Goal: Register for event/course

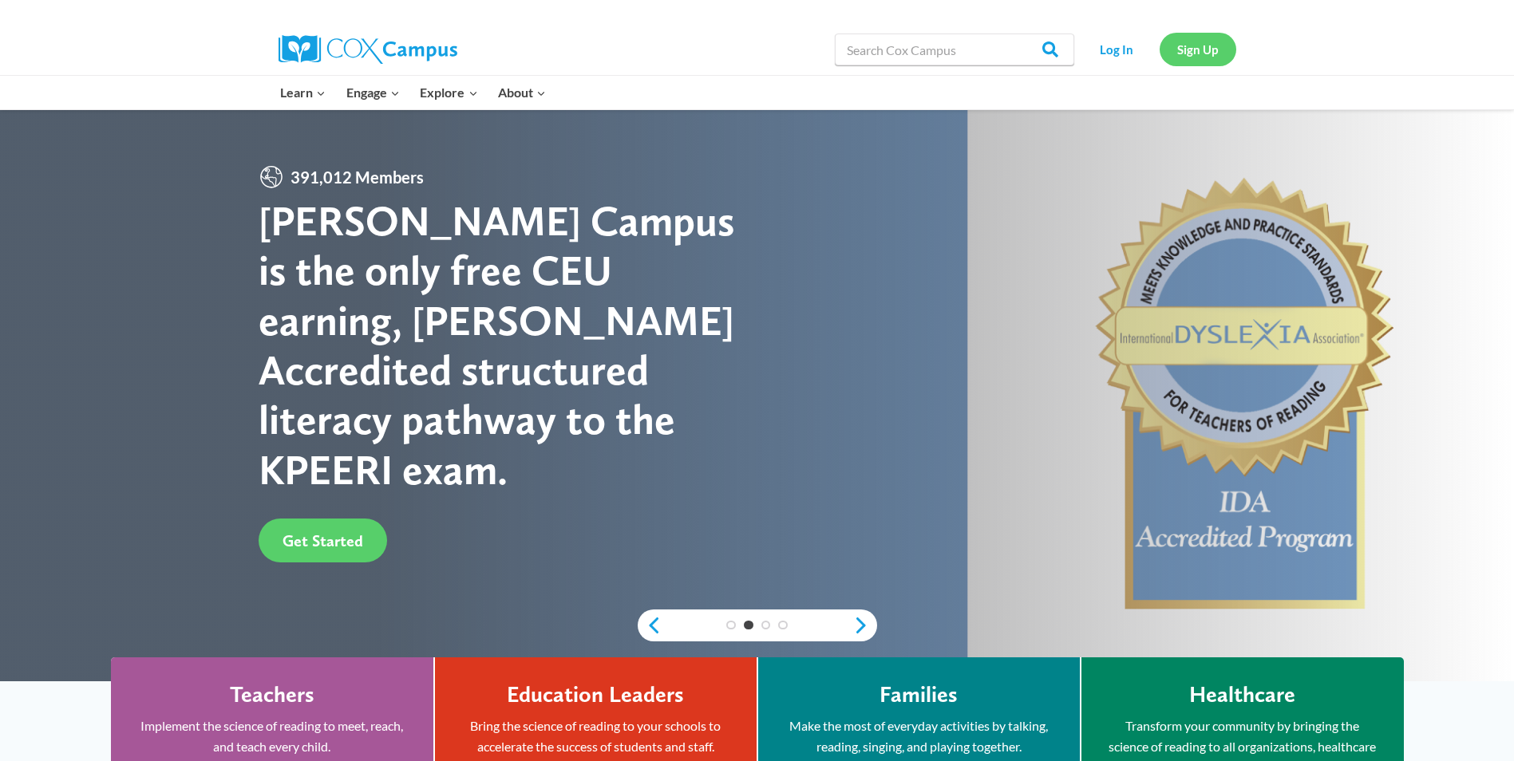
click at [1210, 52] on link "Sign Up" at bounding box center [1198, 49] width 77 height 33
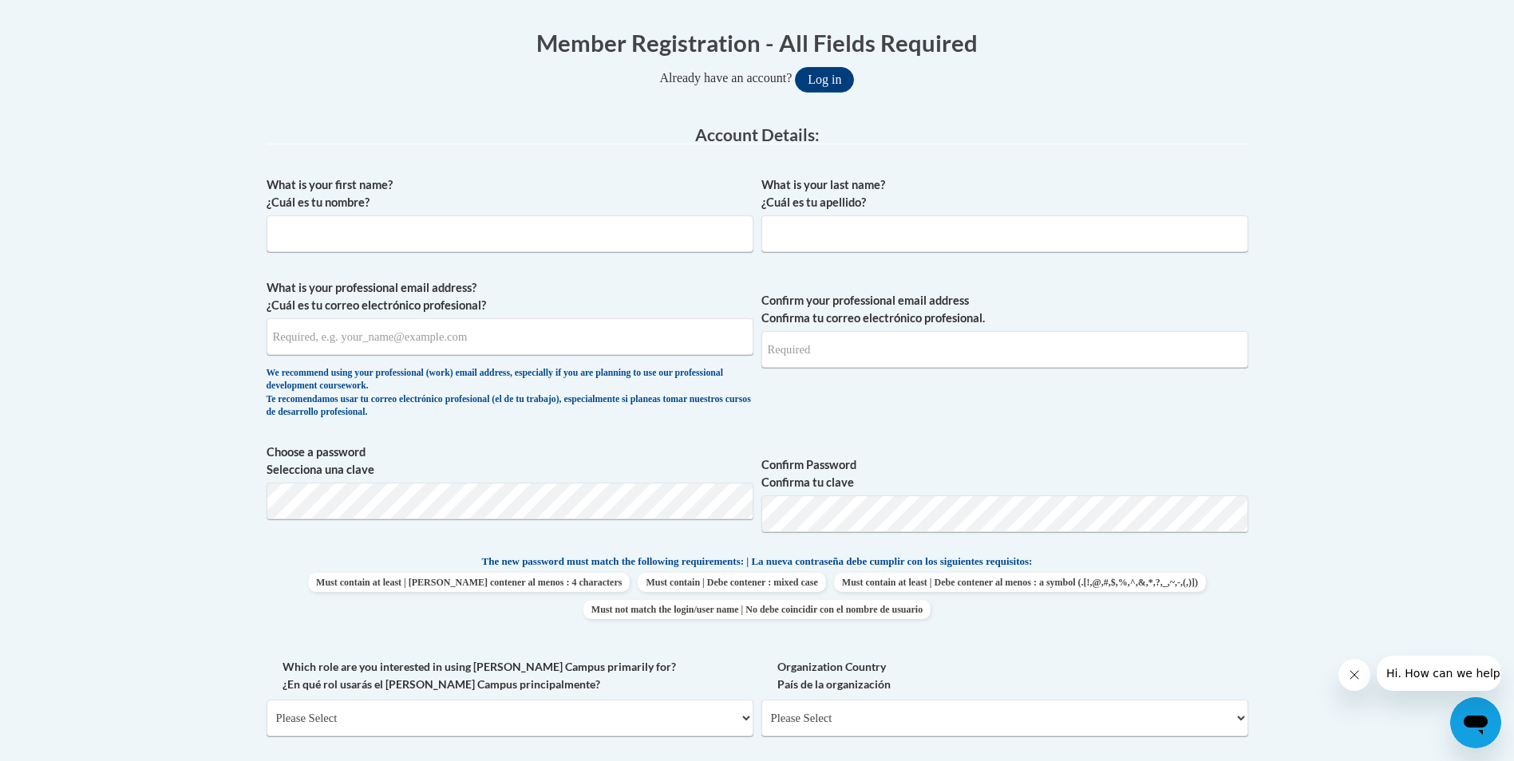
scroll to position [319, 0]
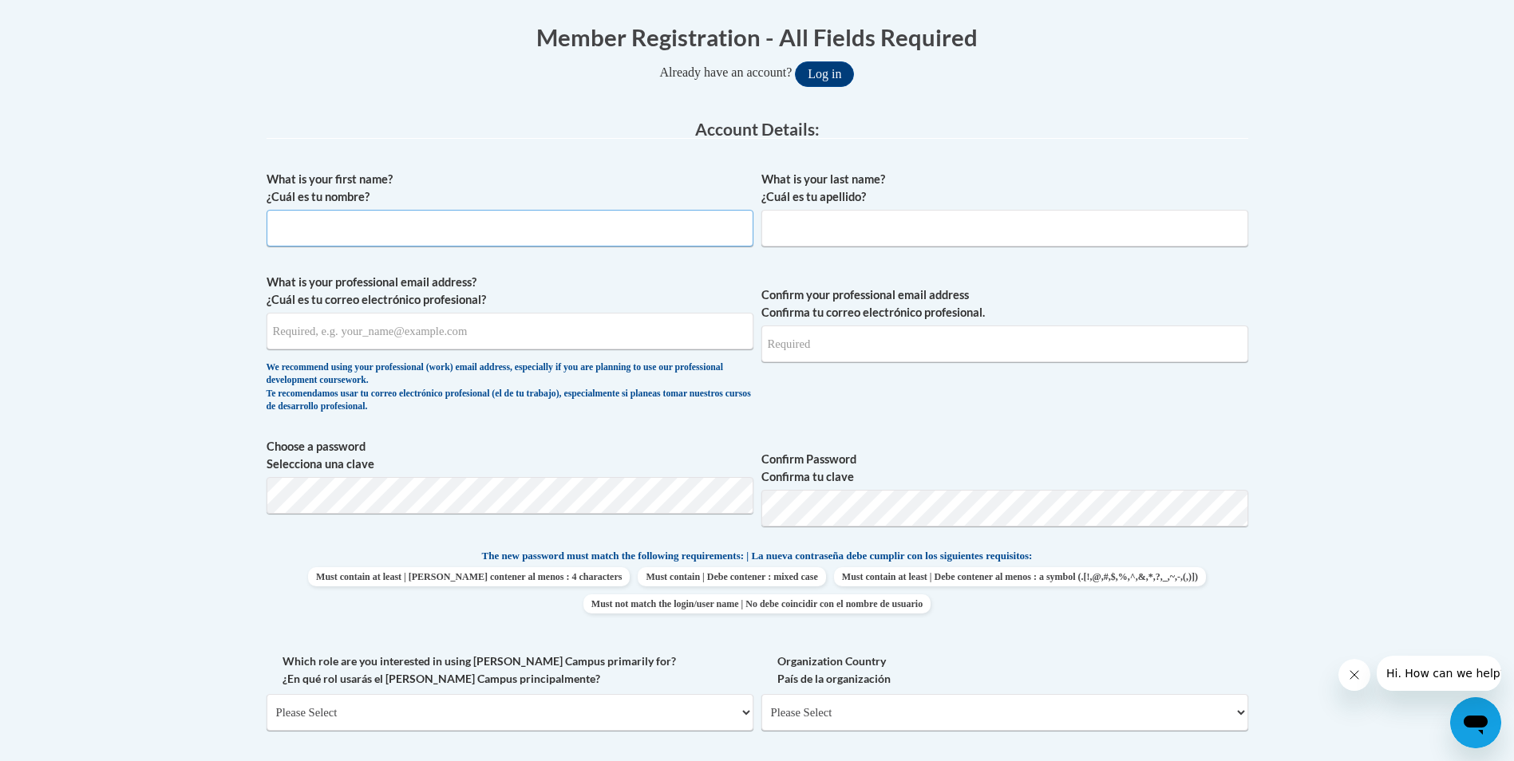
click at [309, 231] on input "What is your first name? ¿Cuál es tu nombre?" at bounding box center [510, 228] width 487 height 37
type input "Amanda"
type input "Collins"
type input "amandacollins2011@hotmail.com"
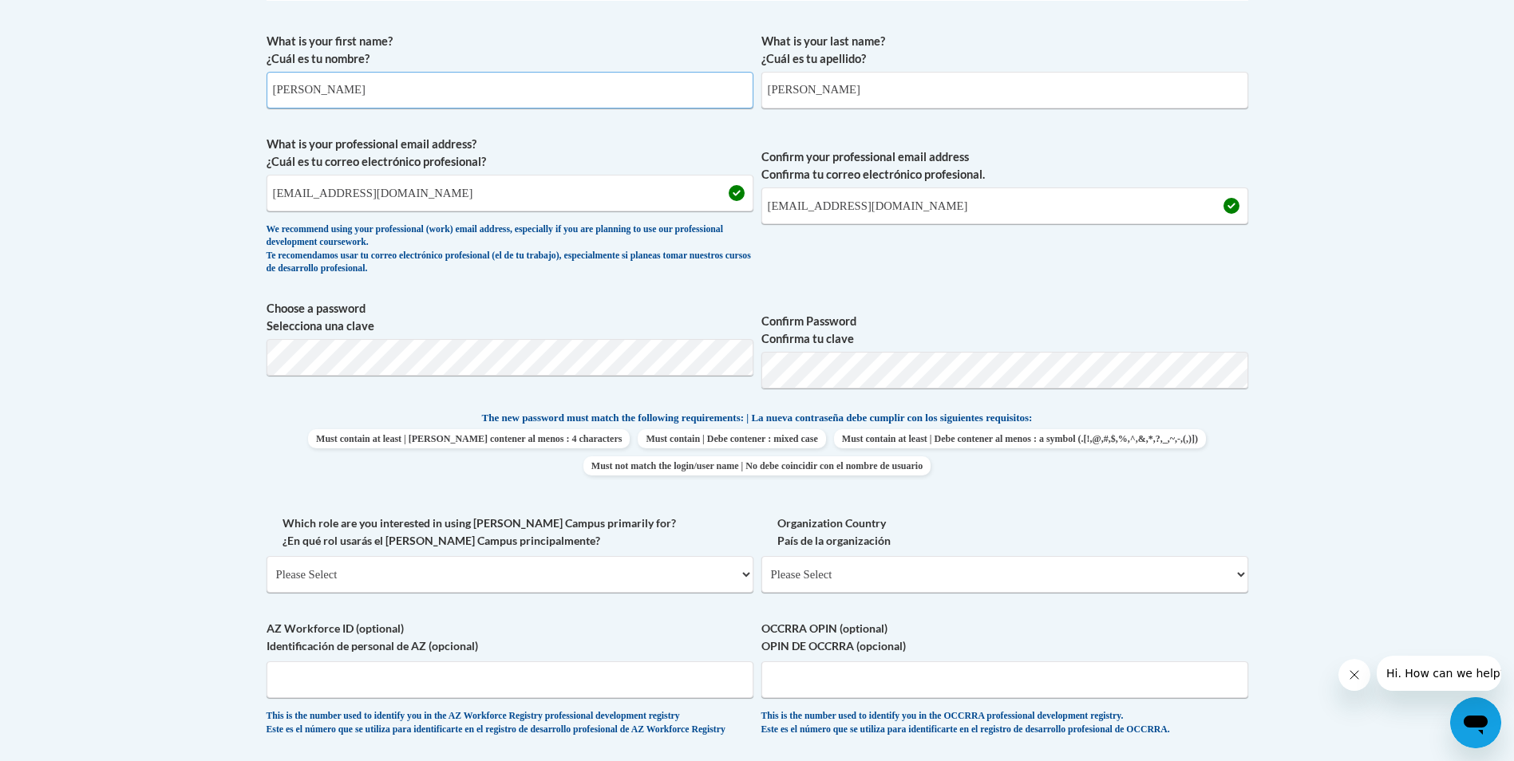
scroll to position [479, 0]
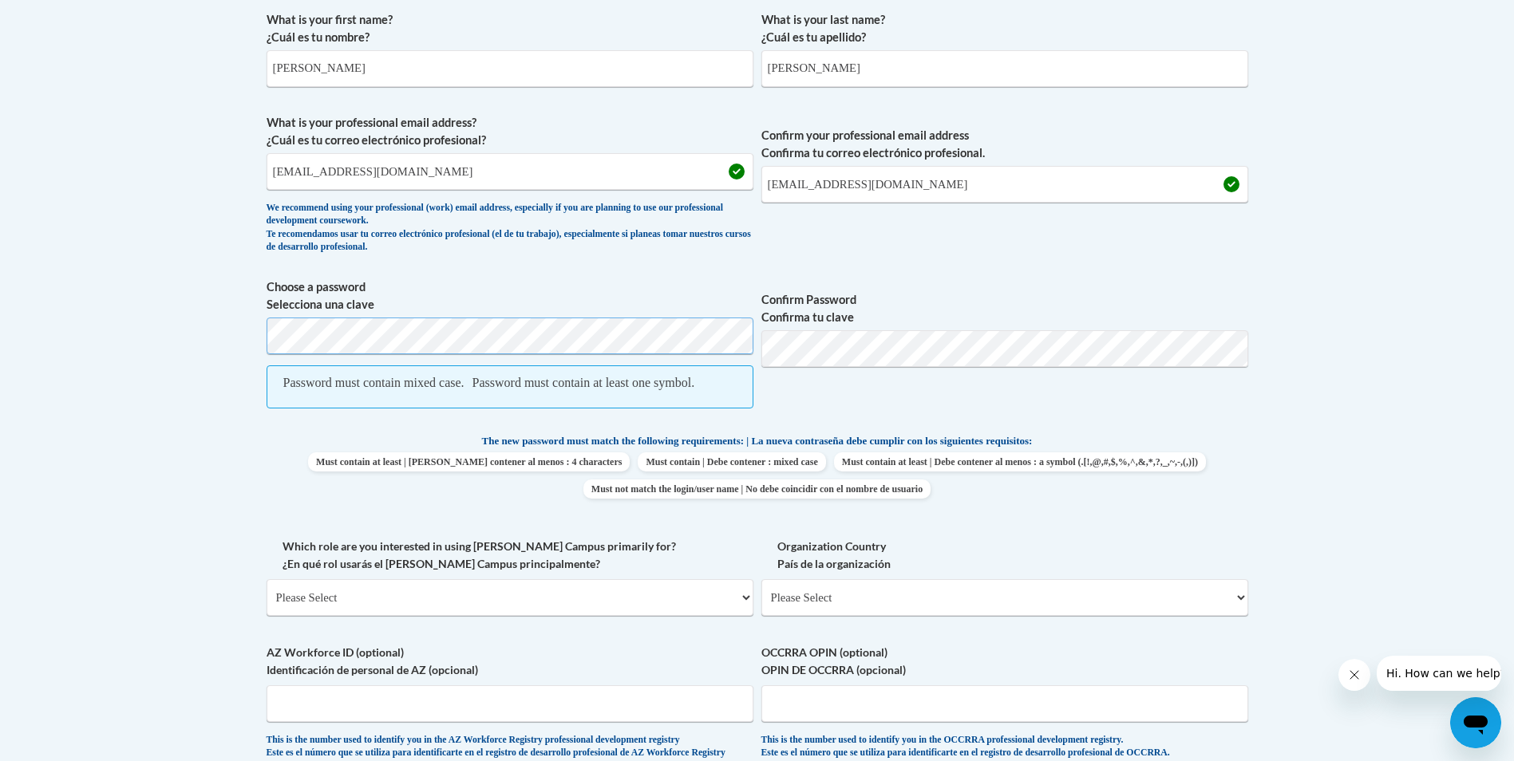
click at [207, 331] on body "This site uses cookies to help improve your learning experience. By continuing …" at bounding box center [757, 517] width 1514 height 1993
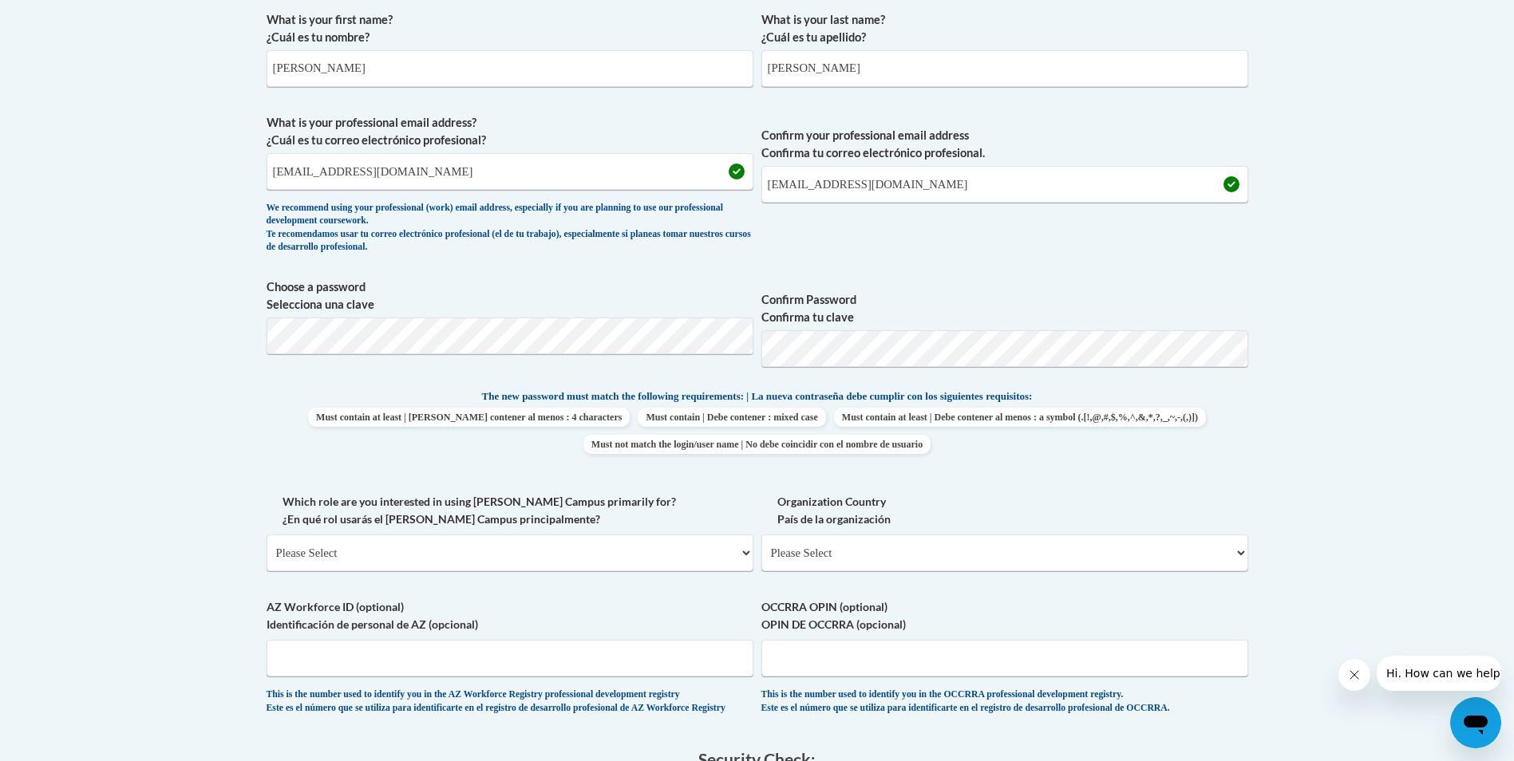
click at [196, 365] on body "This site uses cookies to help improve your learning experience. By continuing …" at bounding box center [757, 495] width 1514 height 1948
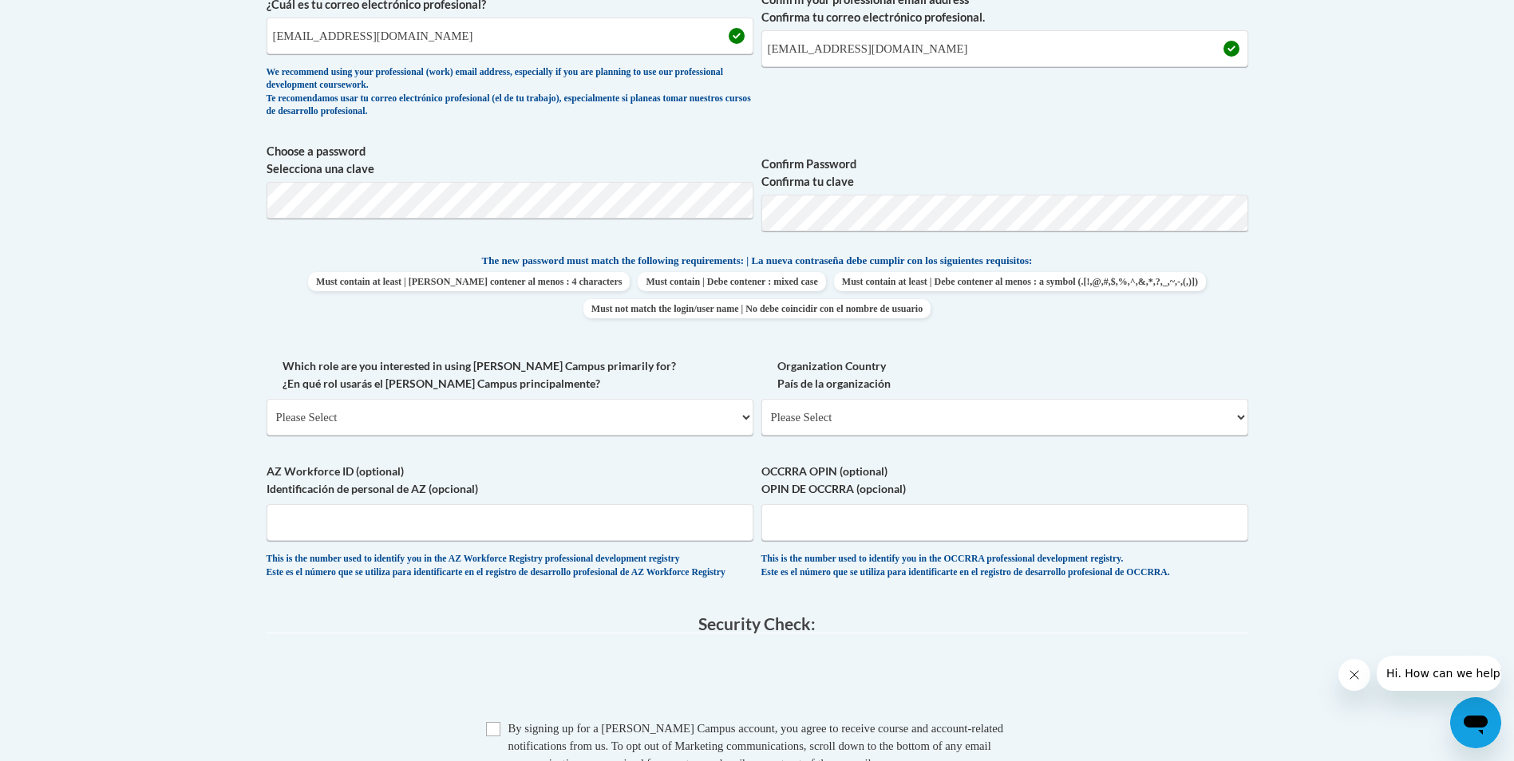
scroll to position [638, 0]
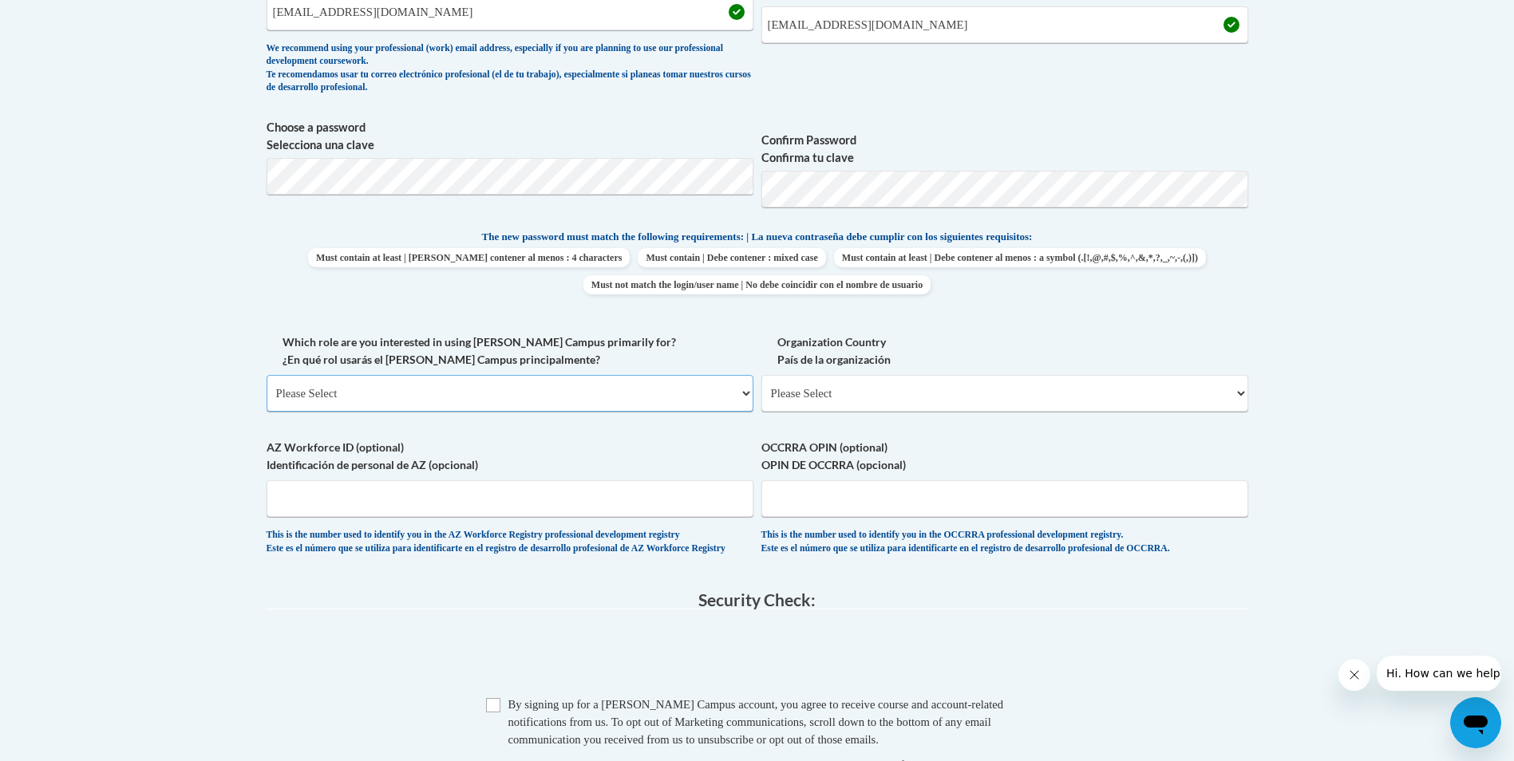
click at [351, 389] on select "Please Select College/University | Colegio/Universidad Community/Nonprofit Part…" at bounding box center [510, 393] width 487 height 37
select select "fbf2d438-af2f-41f8-98f1-81c410e29de3"
click at [267, 375] on select "Please Select College/University | Colegio/Universidad Community/Nonprofit Part…" at bounding box center [510, 393] width 487 height 37
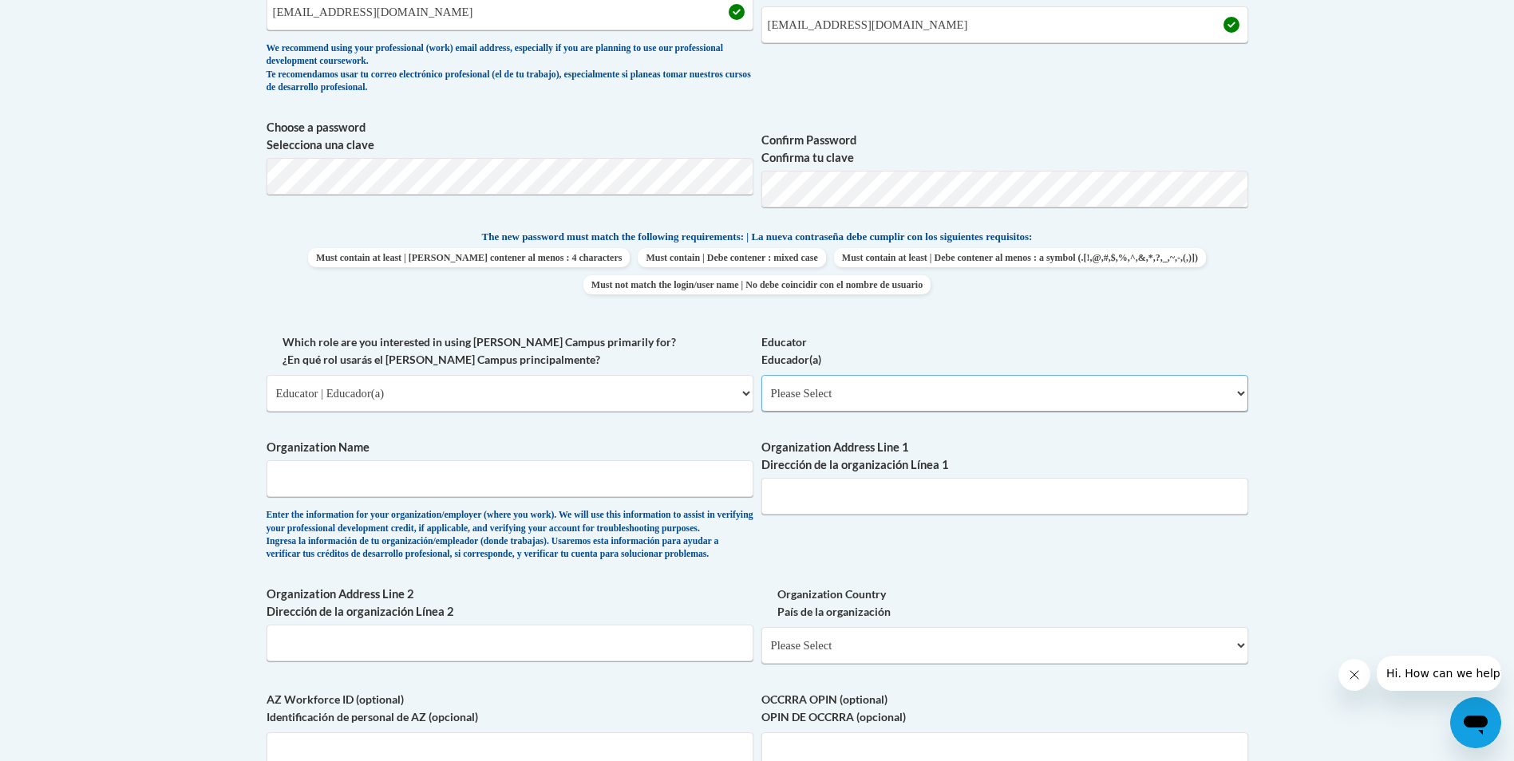
click at [802, 397] on select "Please Select Early Learning/Daycare Teacher/Family Home Care Provider | Maestr…" at bounding box center [1004, 393] width 487 height 37
select select "5e2af403-4f2c-4e49-a02f-103e55d7b75b"
click at [761, 375] on select "Please Select Early Learning/Daycare Teacher/Family Home Care Provider | Maestr…" at bounding box center [1004, 393] width 487 height 37
click at [295, 474] on input "Organization Name" at bounding box center [510, 478] width 487 height 37
type input "Cynthiana Baptist Church Daycare - Amanda Collins"
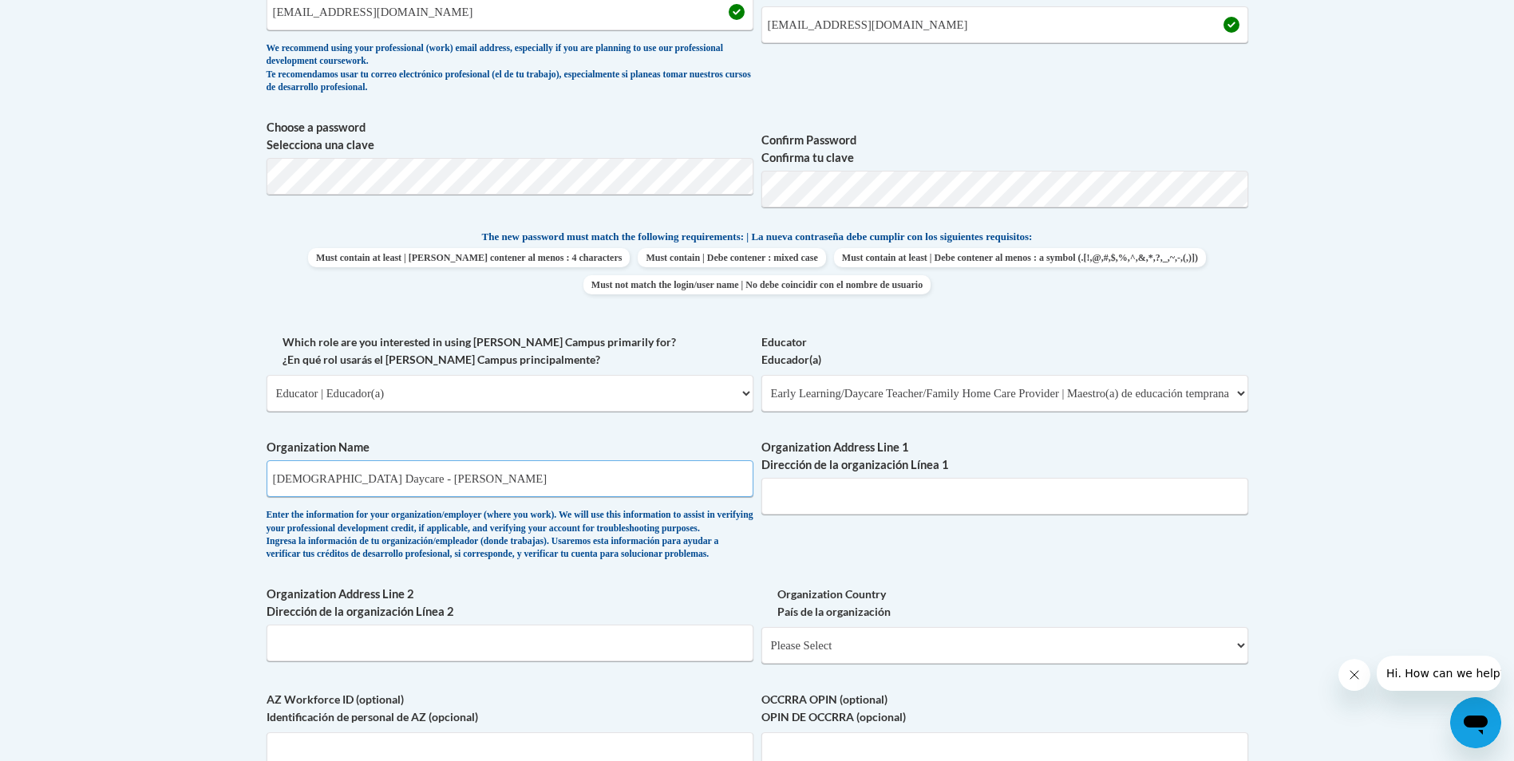
type input "210 E. Pleasant Street"
type input "Cynthiana, KY 41031"
type input "Cynthiana Baptist Church Daycare"
click at [206, 425] on body "This site uses cookies to help improve your learning experience. By continuing …" at bounding box center [757, 462] width 1514 height 2200
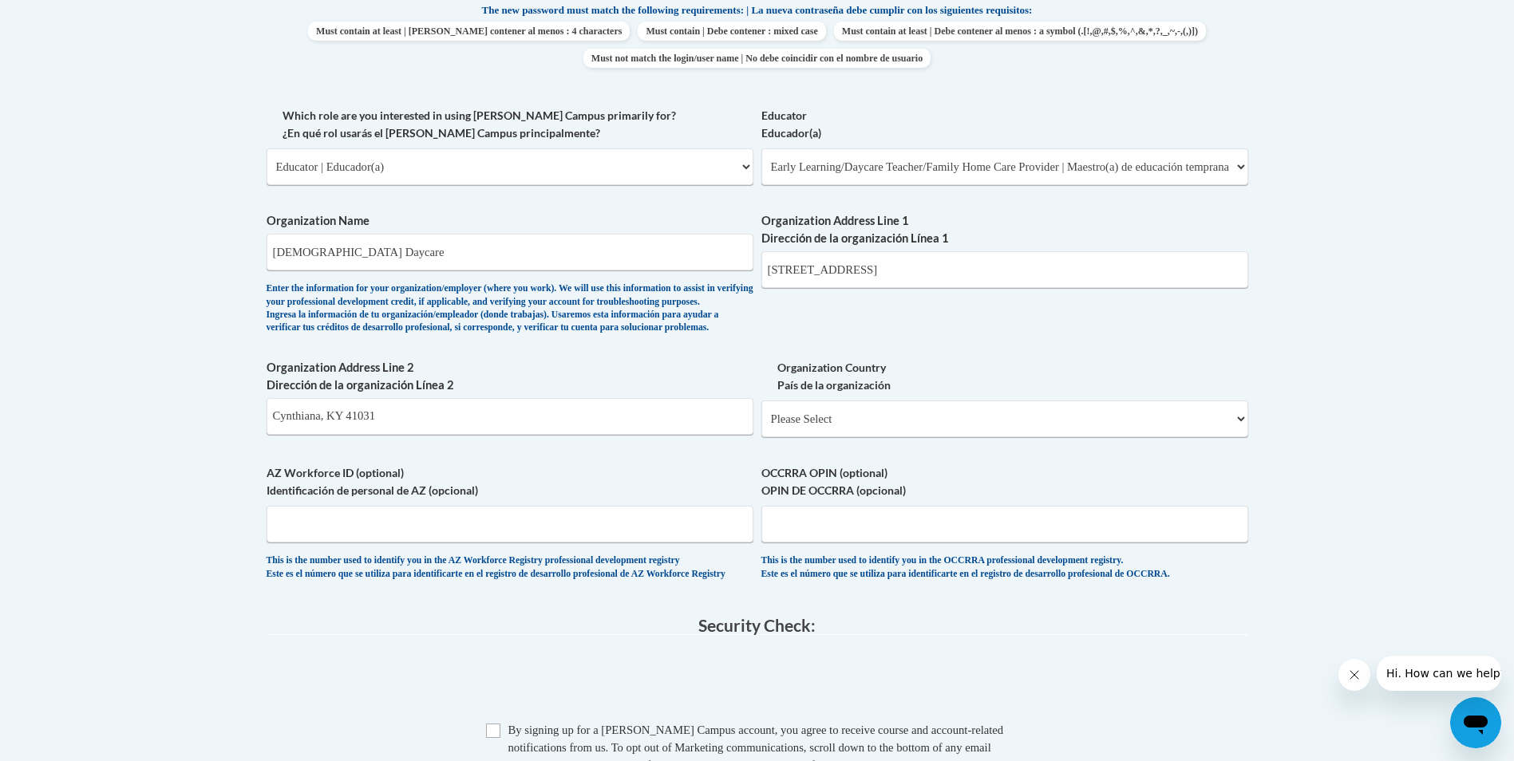
scroll to position [878, 0]
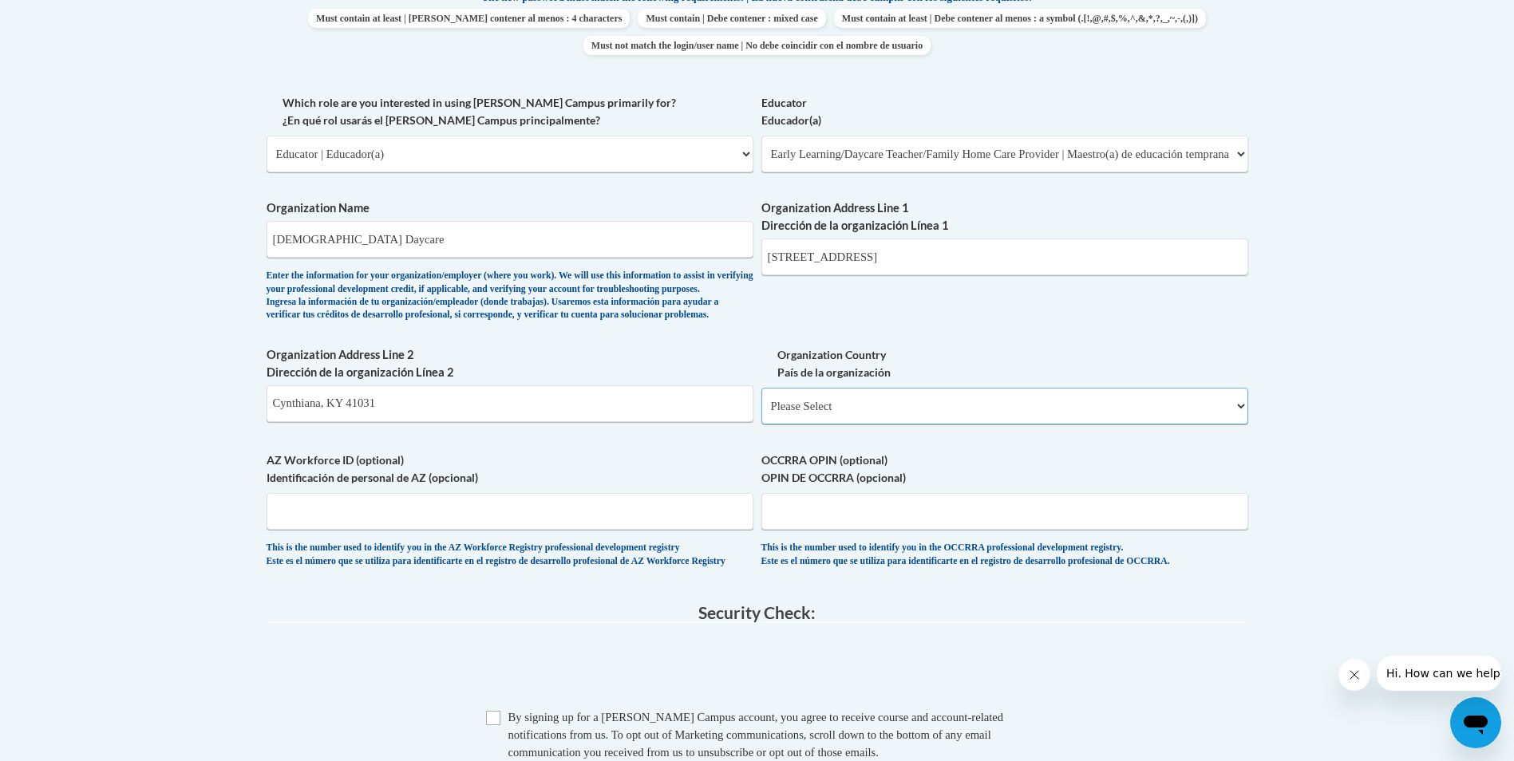
click at [866, 425] on select "Please Select United States | Estados Unidos Outside of the United States | Fue…" at bounding box center [1004, 406] width 487 height 37
select select "ad49bcad-a171-4b2e-b99c-48b446064914"
click at [761, 413] on select "Please Select United States | Estados Unidos Outside of the United States | Fue…" at bounding box center [1004, 406] width 487 height 37
select select
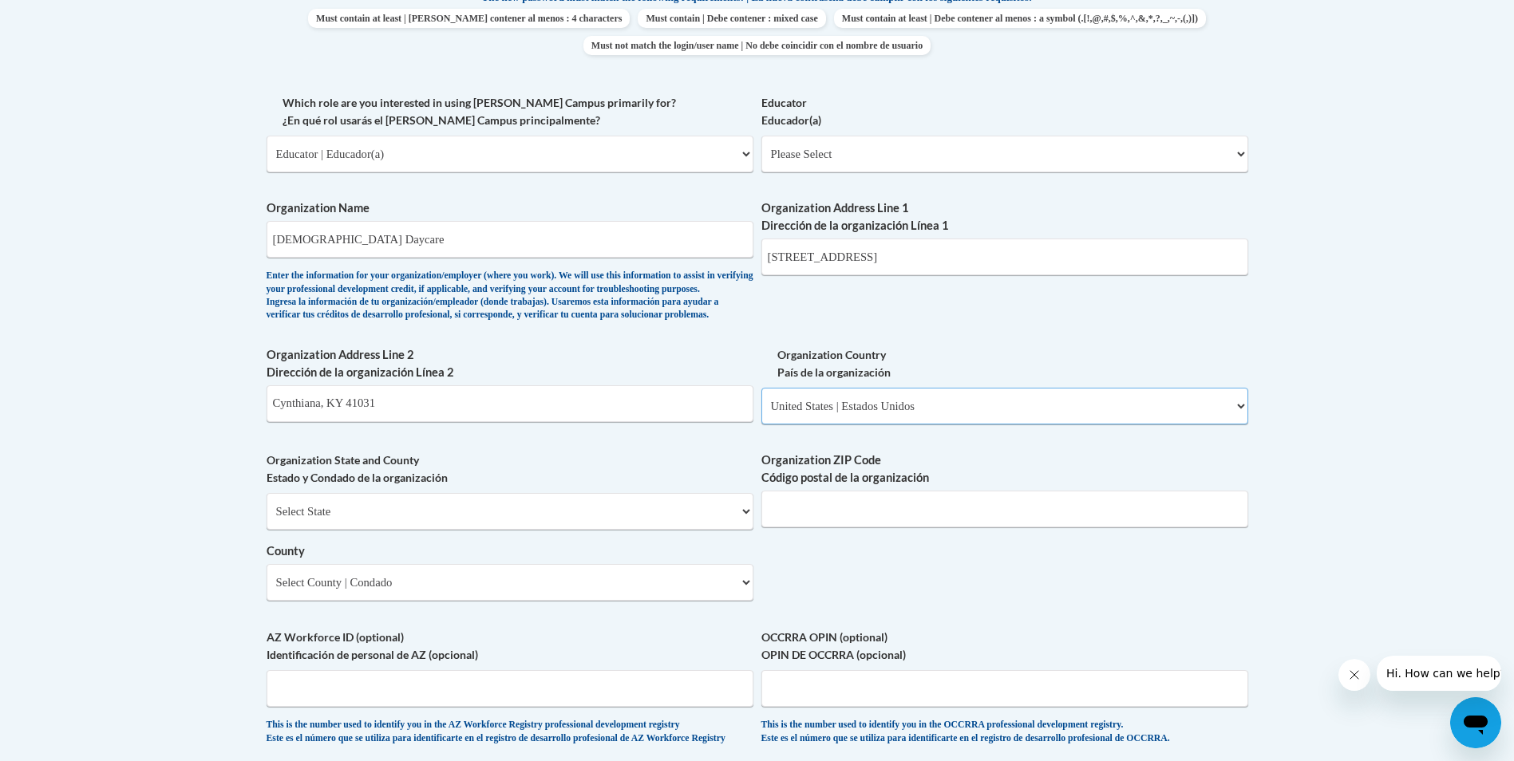
scroll to position [958, 0]
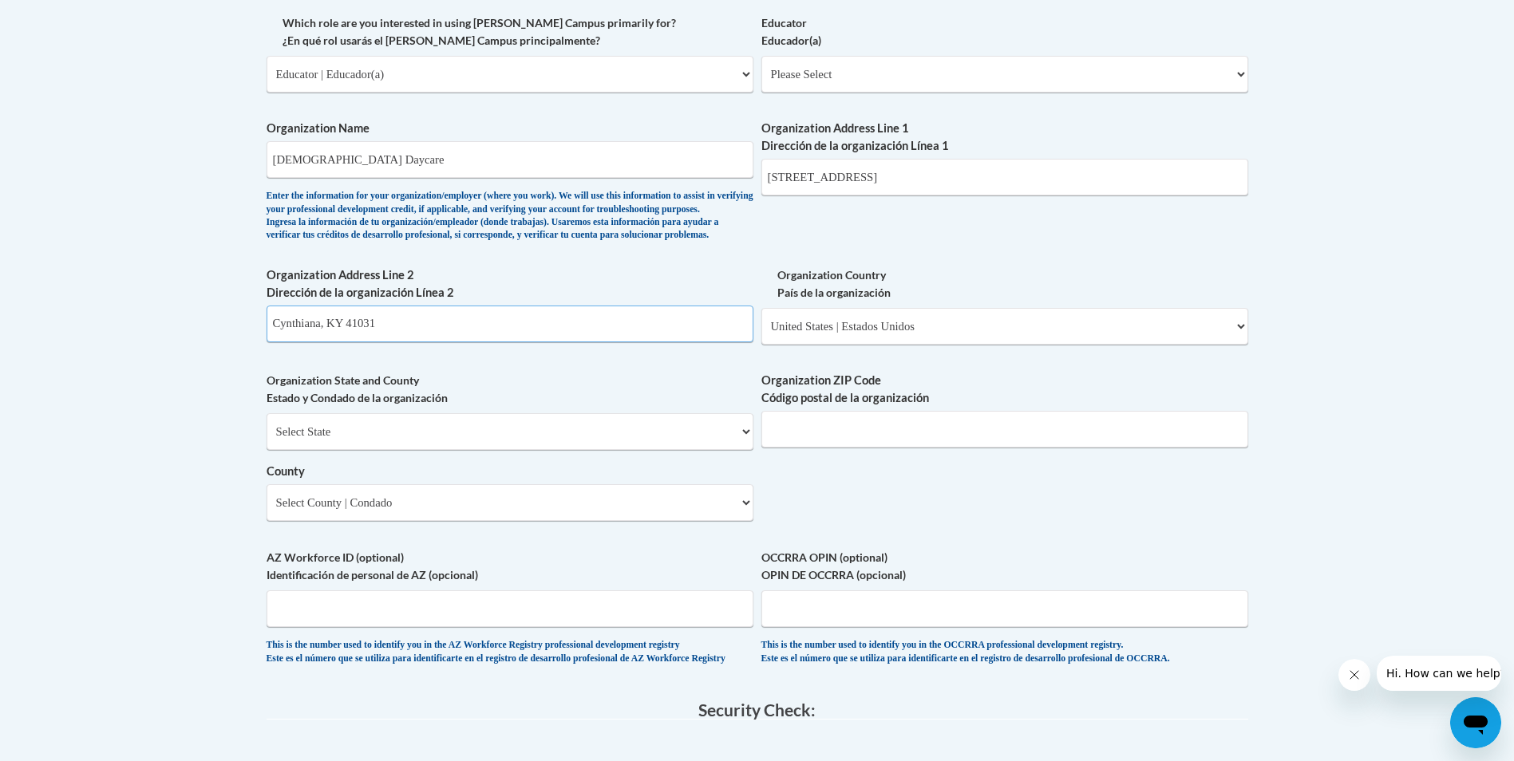
drag, startPoint x: 413, startPoint y: 354, endPoint x: 159, endPoint y: 342, distance: 254.9
click at [159, 342] on body "This site uses cookies to help improve your learning experience. By continuing …" at bounding box center [757, 230] width 1514 height 2377
click at [283, 450] on select "Select State Alabama Alaska Arizona Arkansas California Colorado Connecticut De…" at bounding box center [510, 431] width 487 height 37
select select "Kentucky"
click at [267, 440] on select "Select State Alabama Alaska Arizona Arkansas California Colorado Connecticut De…" at bounding box center [510, 431] width 487 height 37
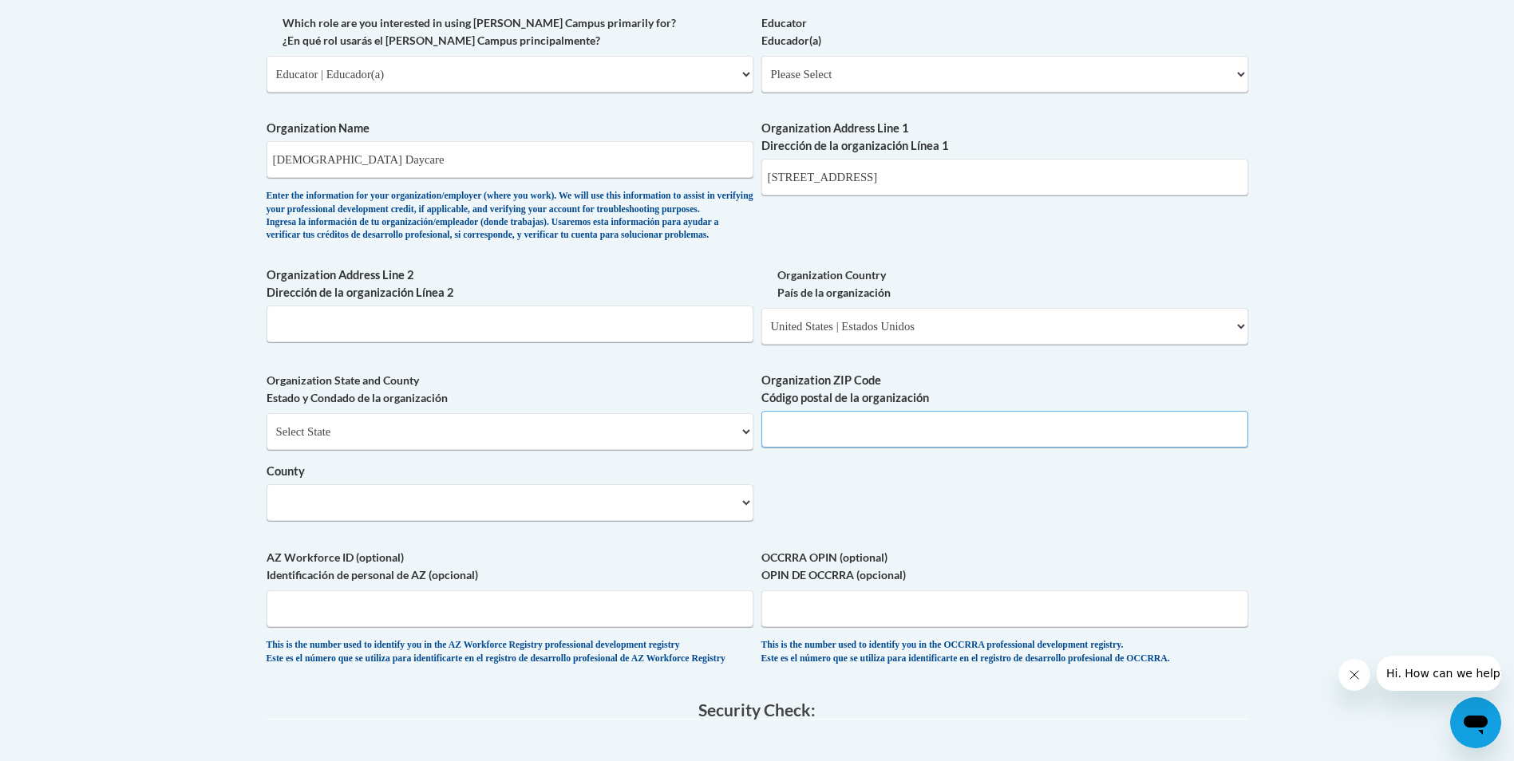
click at [827, 448] on input "Organization ZIP Code Código postal de la organización" at bounding box center [1004, 429] width 487 height 37
type input "41031"
click at [219, 466] on body "This site uses cookies to help improve your learning experience. By continuing …" at bounding box center [757, 230] width 1514 height 2377
click at [314, 521] on select "Select County Adair Allen Anderson Ballard Barren Bath Bell Boone Bourbon Boyd …" at bounding box center [510, 502] width 487 height 37
select select "Harrison"
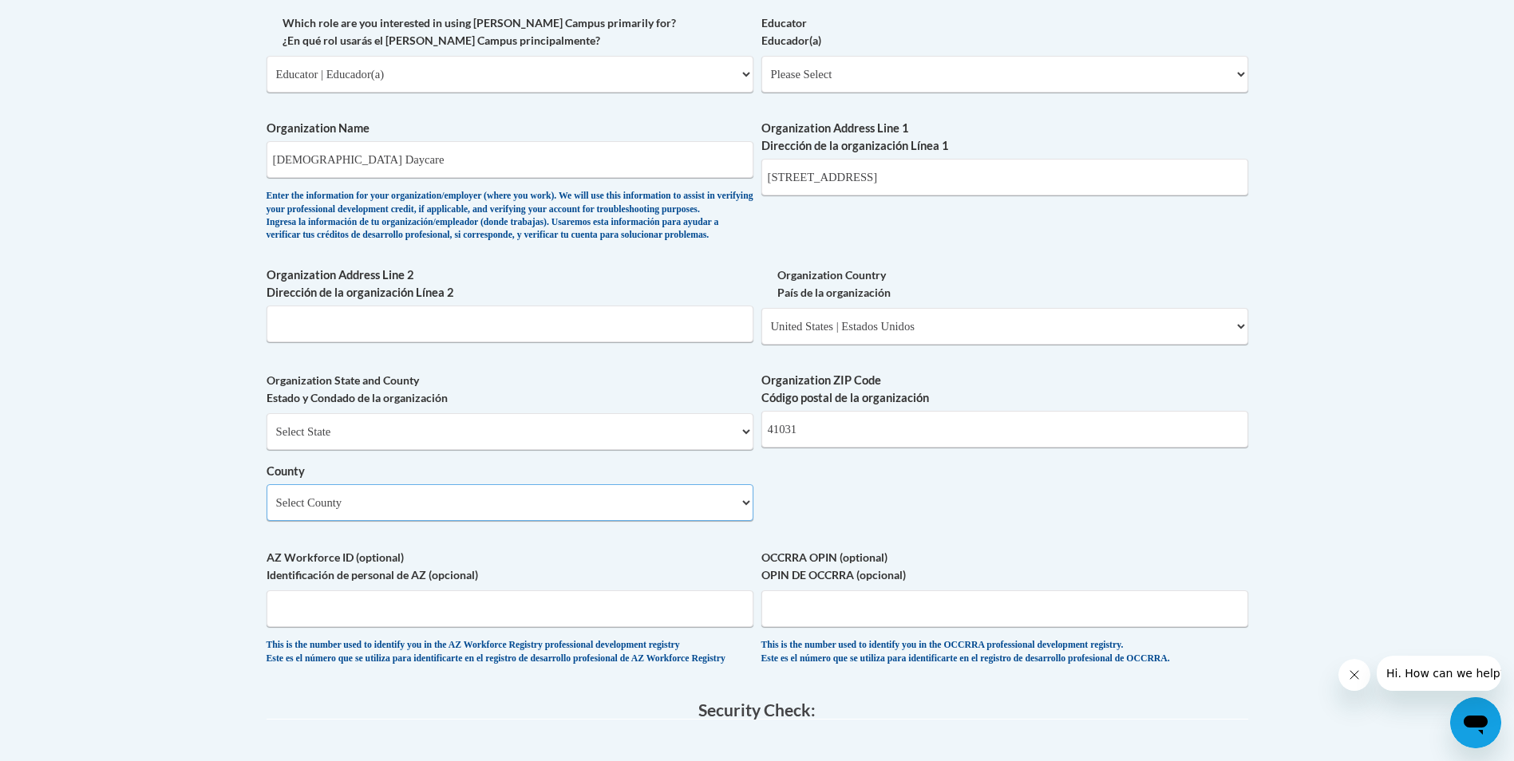
click at [267, 511] on select "Select County Adair Allen Anderson Ballard Barren Bath Bell Boone Bourbon Boyd …" at bounding box center [510, 502] width 487 height 37
click at [165, 459] on body "This site uses cookies to help improve your learning experience. By continuing …" at bounding box center [757, 230] width 1514 height 2377
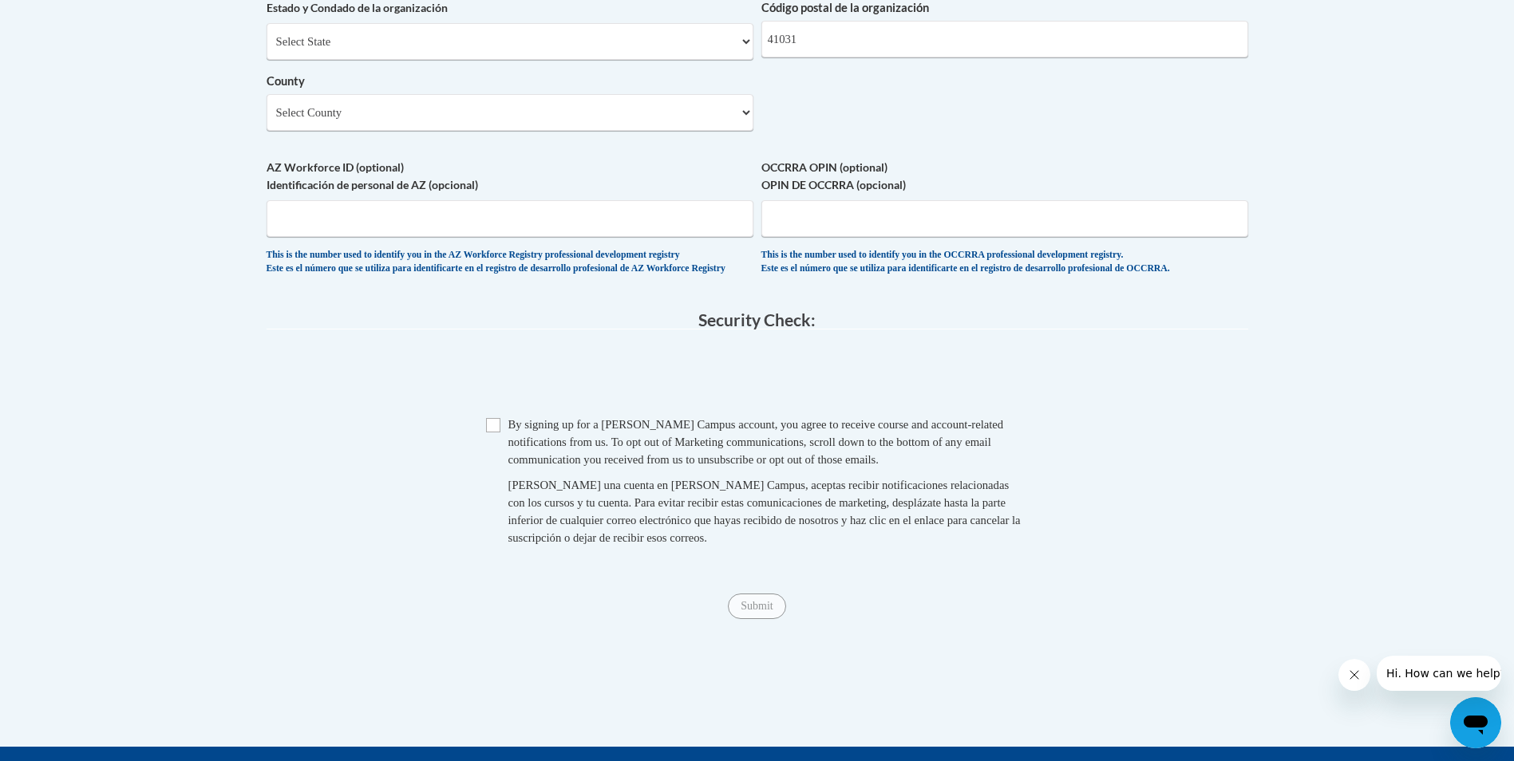
scroll to position [1357, 0]
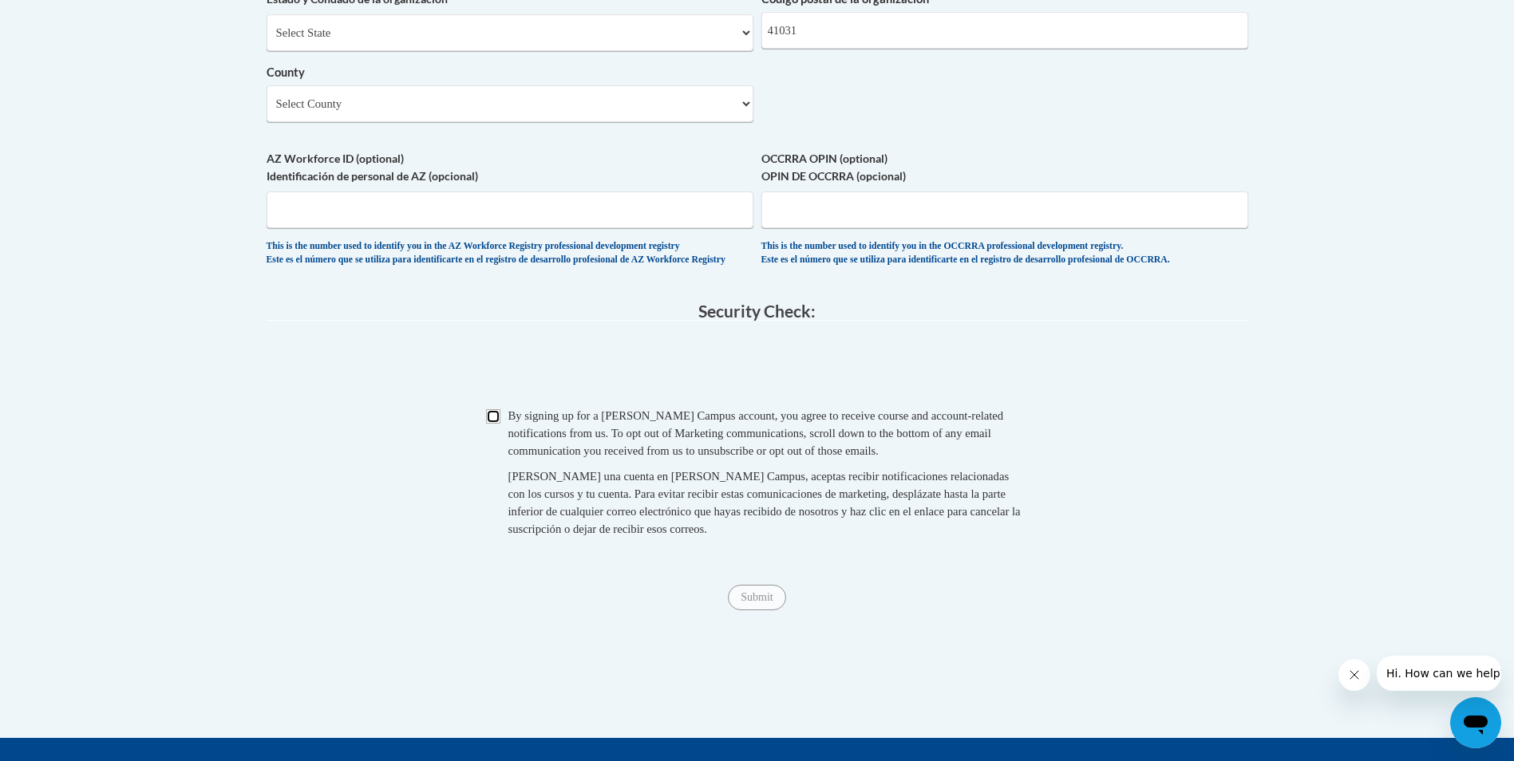
click at [492, 424] on input "Checkbox" at bounding box center [493, 416] width 14 height 14
checkbox input "true"
click at [754, 611] on input "Submit" at bounding box center [756, 598] width 57 height 26
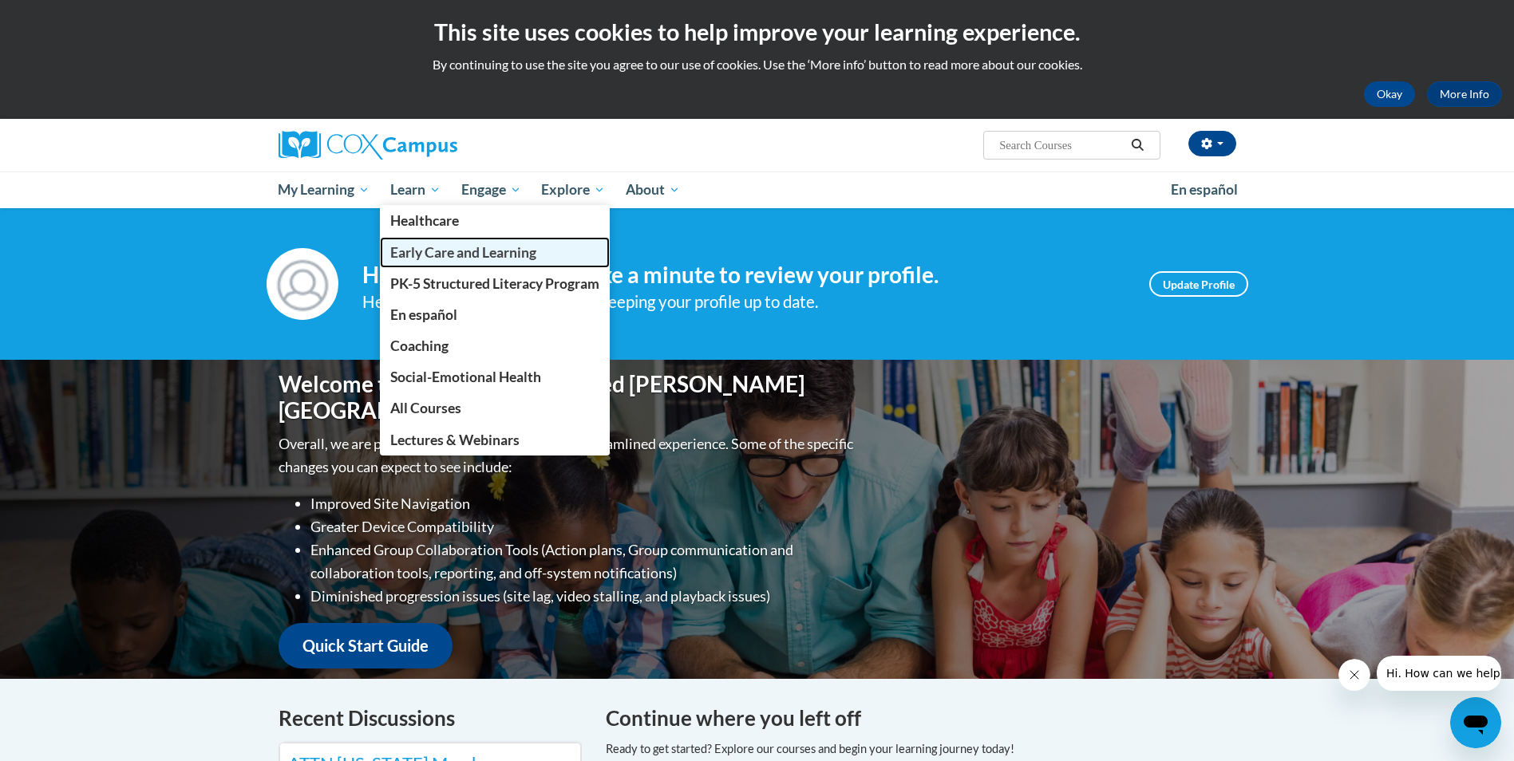
click at [445, 254] on span "Early Care and Learning" at bounding box center [463, 252] width 146 height 17
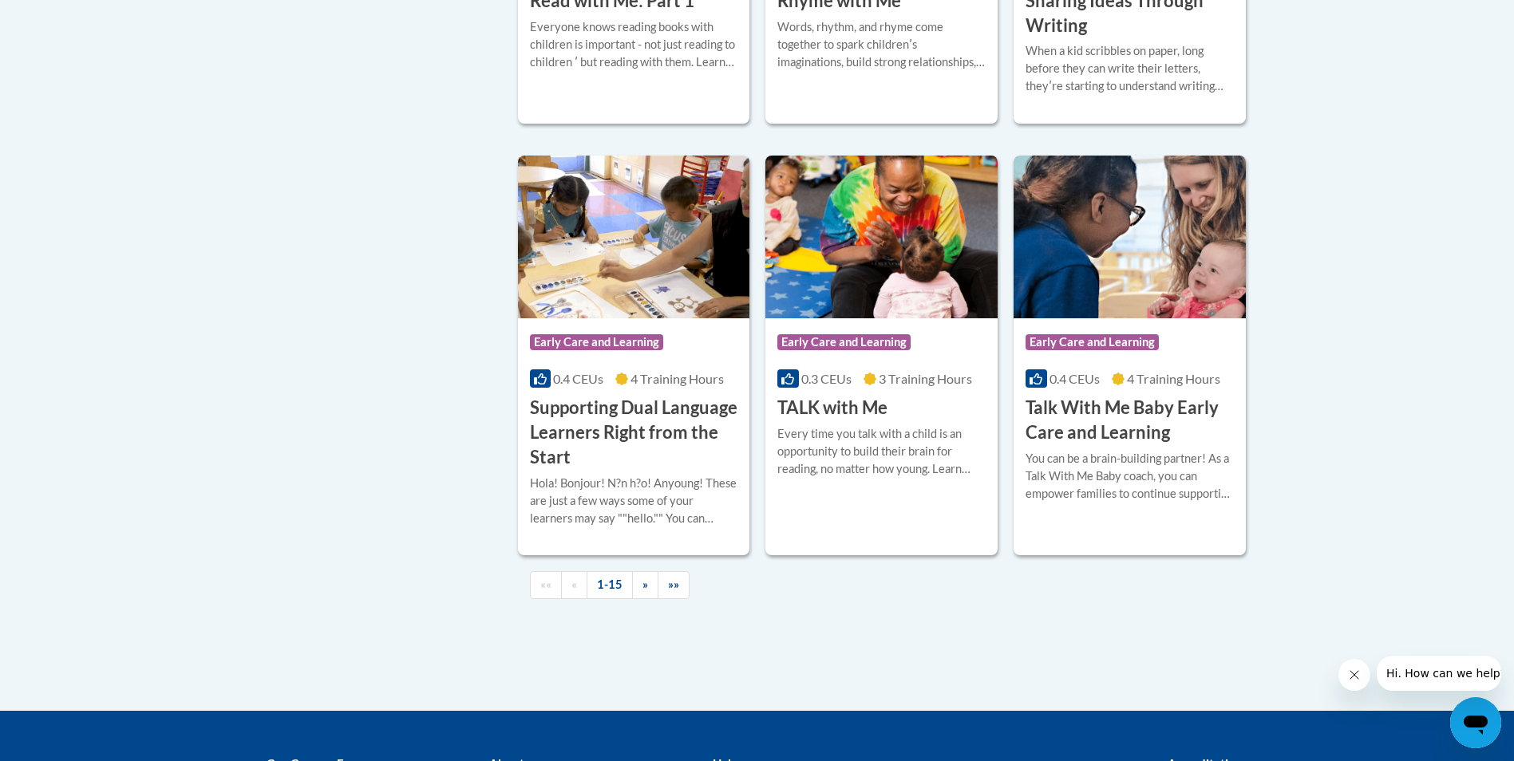
scroll to position [2235, 0]
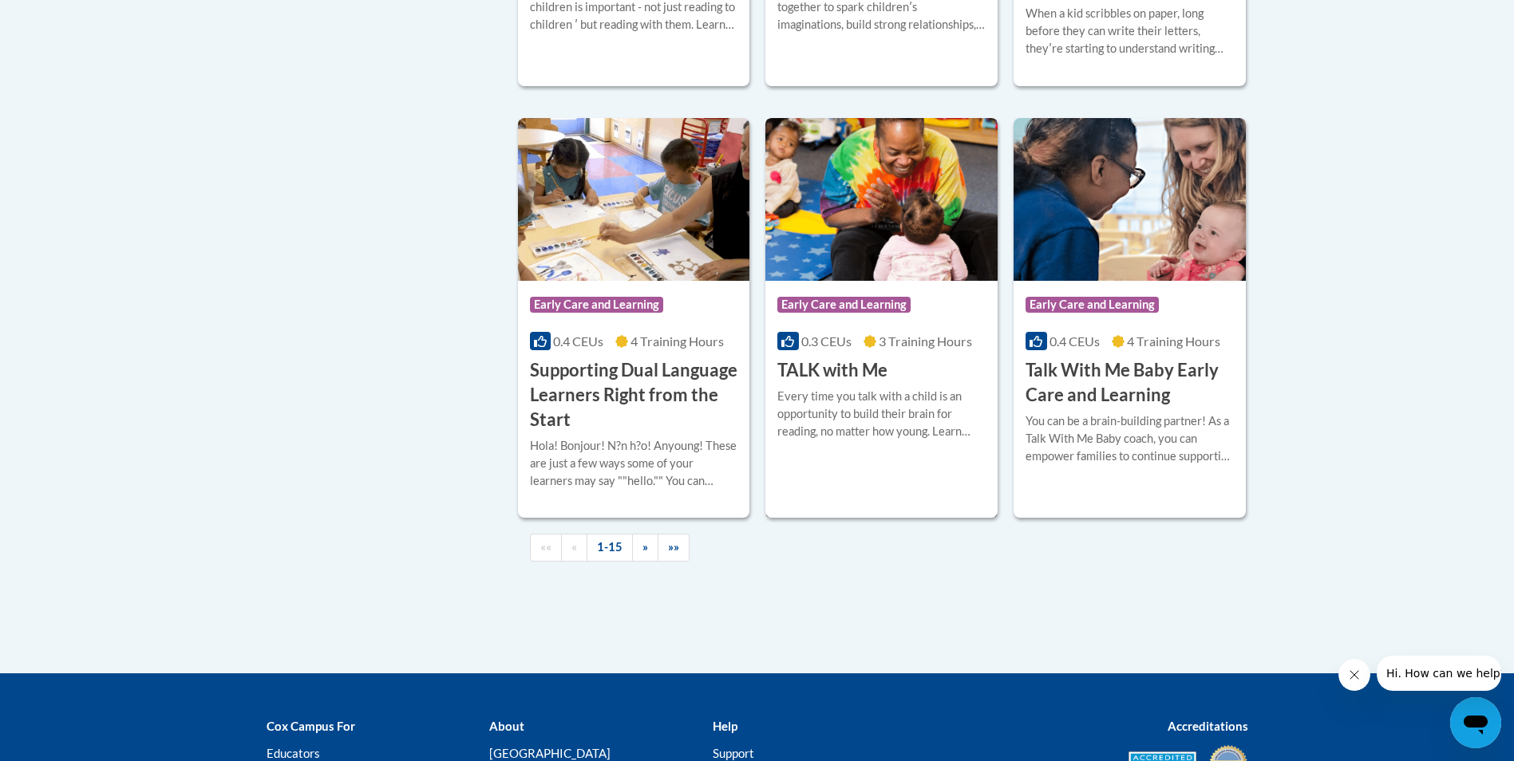
click at [851, 429] on div "Every time you talk with a child is an opportunity to build their brain for rea…" at bounding box center [881, 414] width 208 height 53
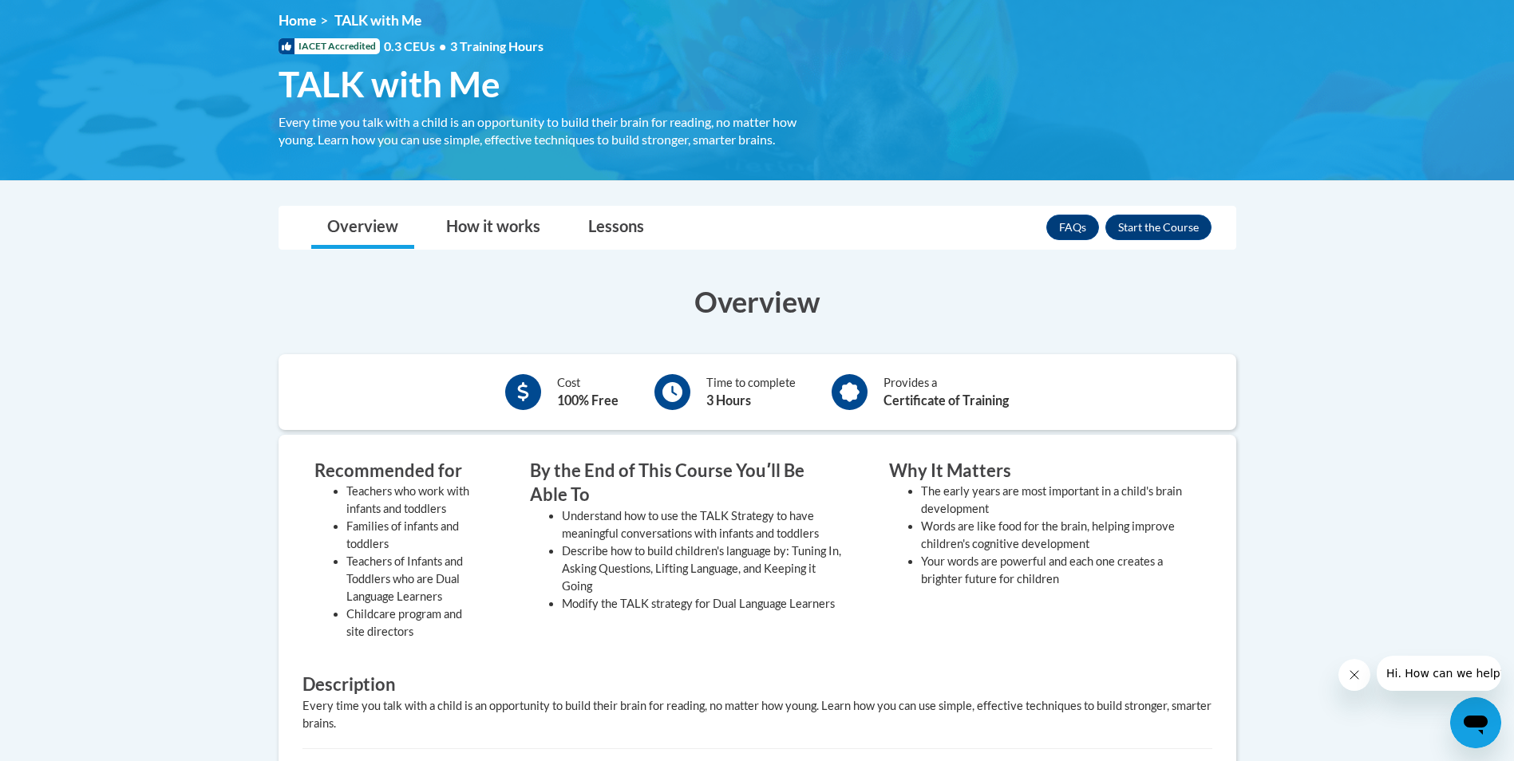
scroll to position [160, 0]
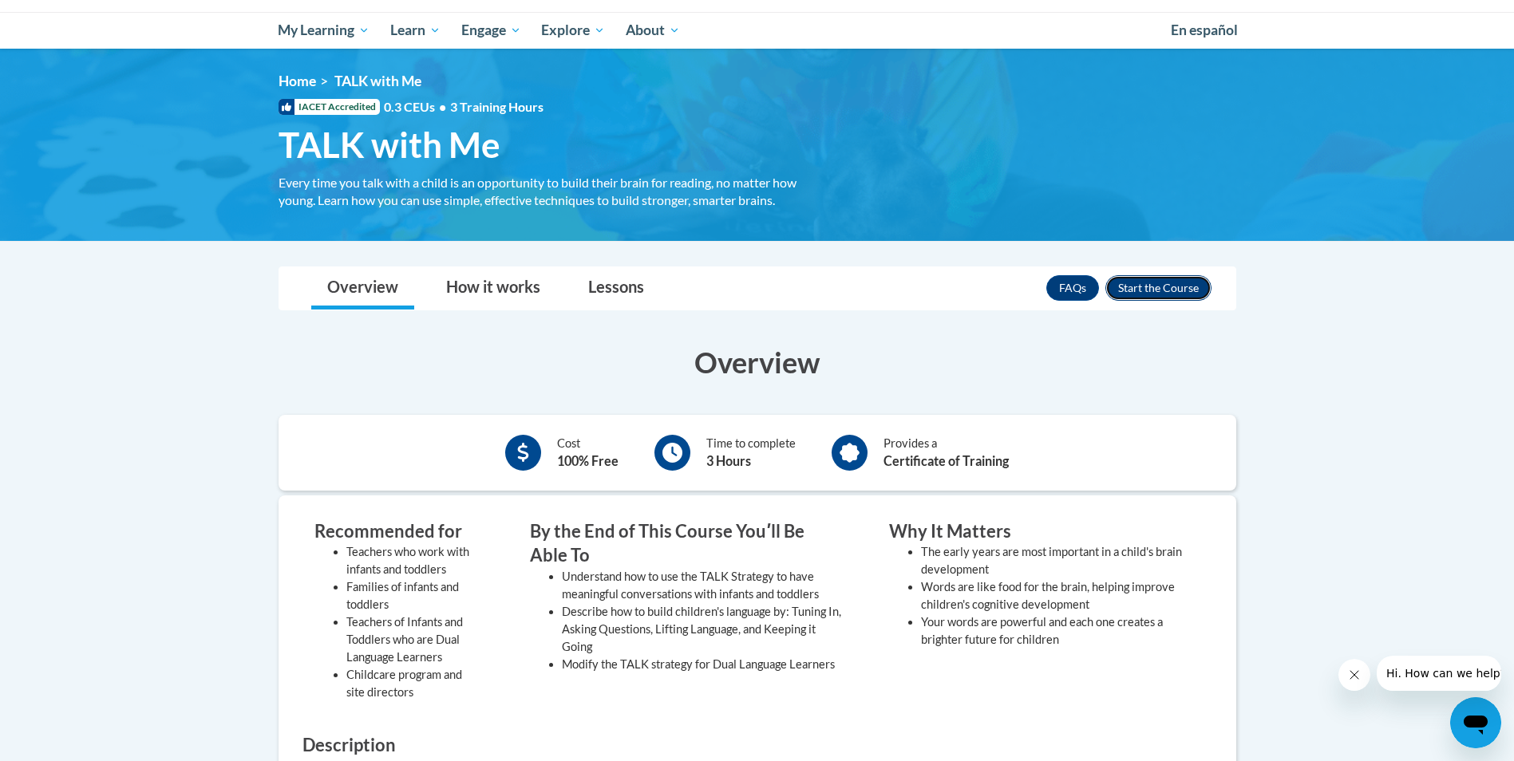
click at [1171, 287] on button "Enroll" at bounding box center [1158, 288] width 106 height 26
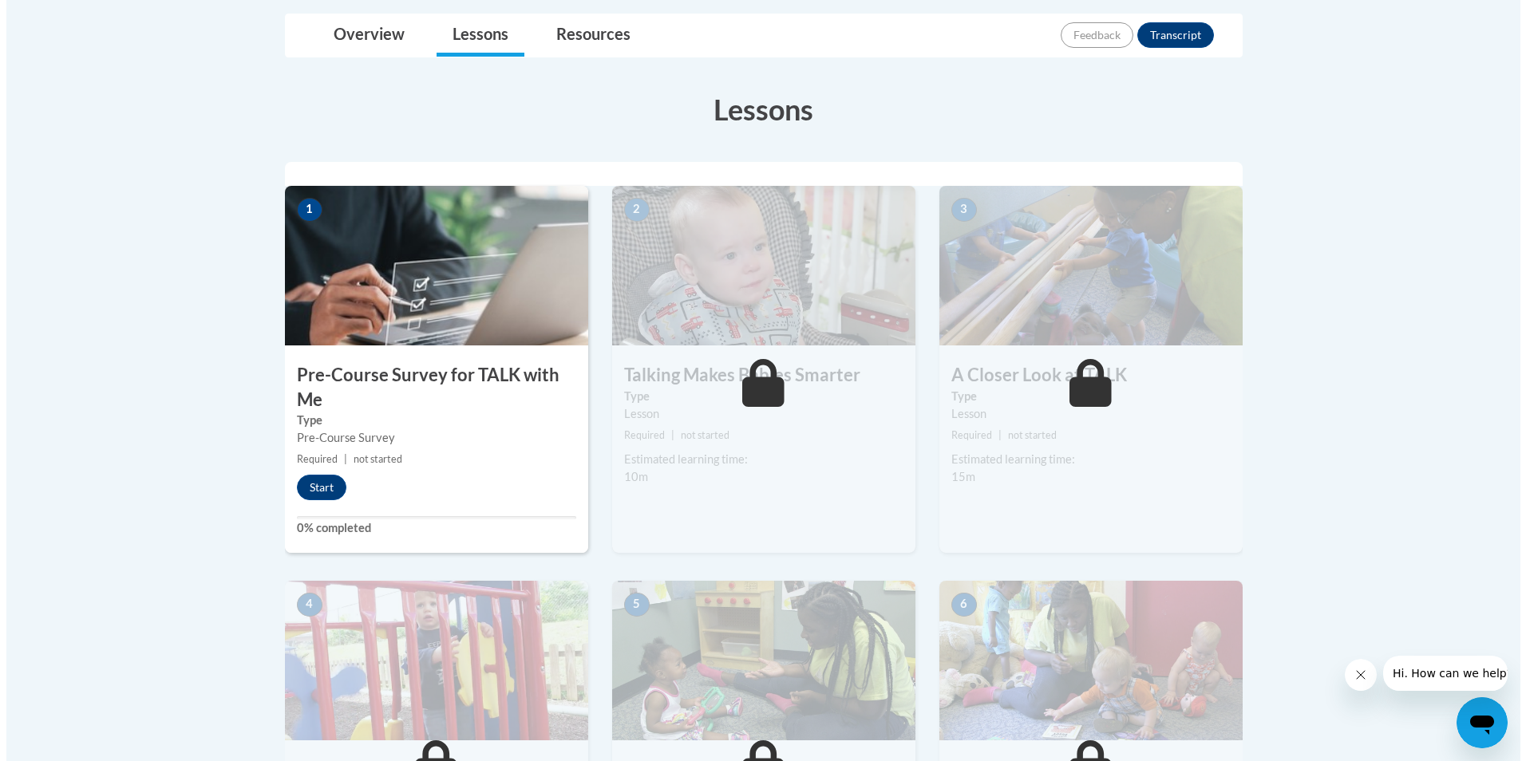
scroll to position [399, 0]
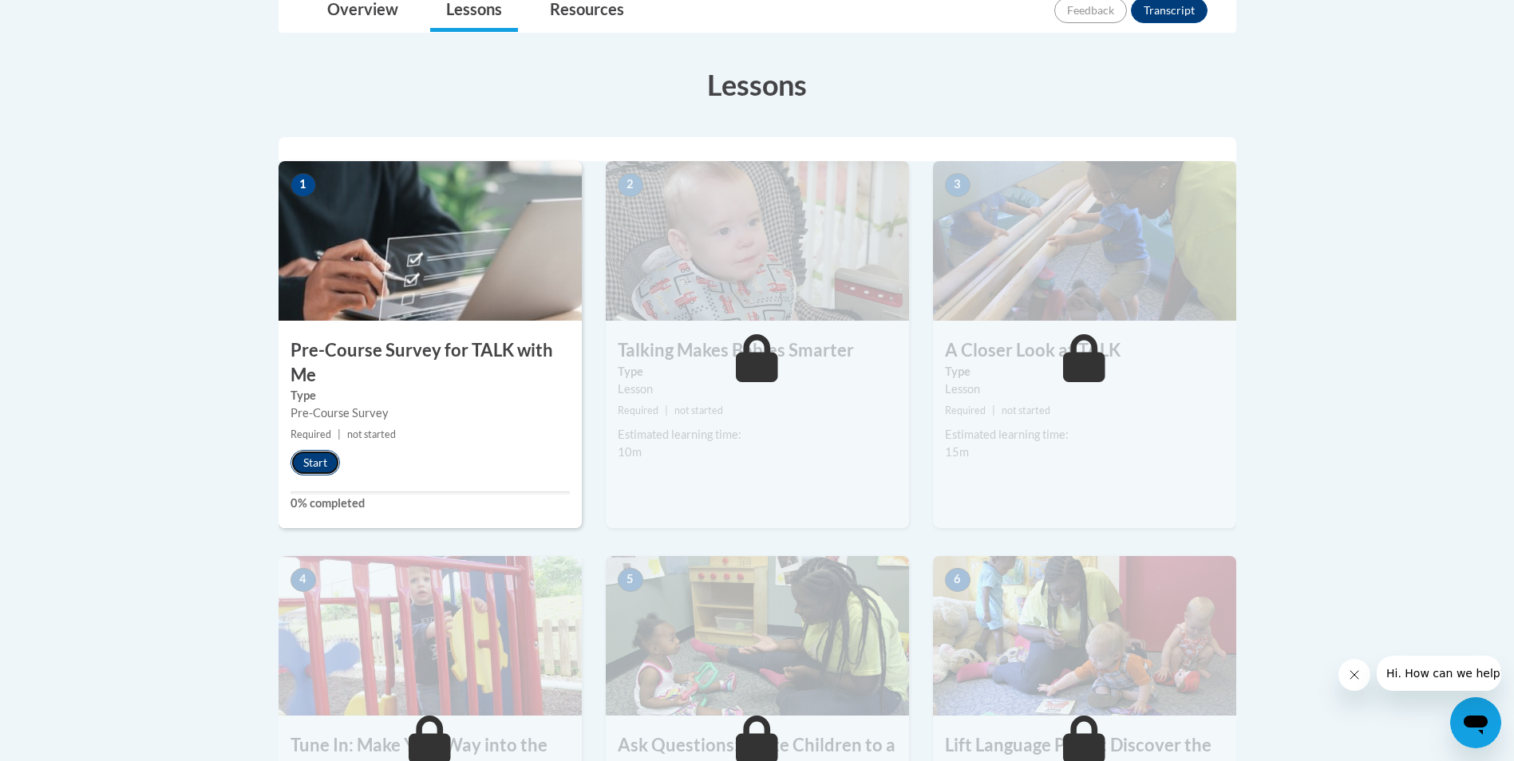
click at [310, 463] on button "Start" at bounding box center [314, 463] width 49 height 26
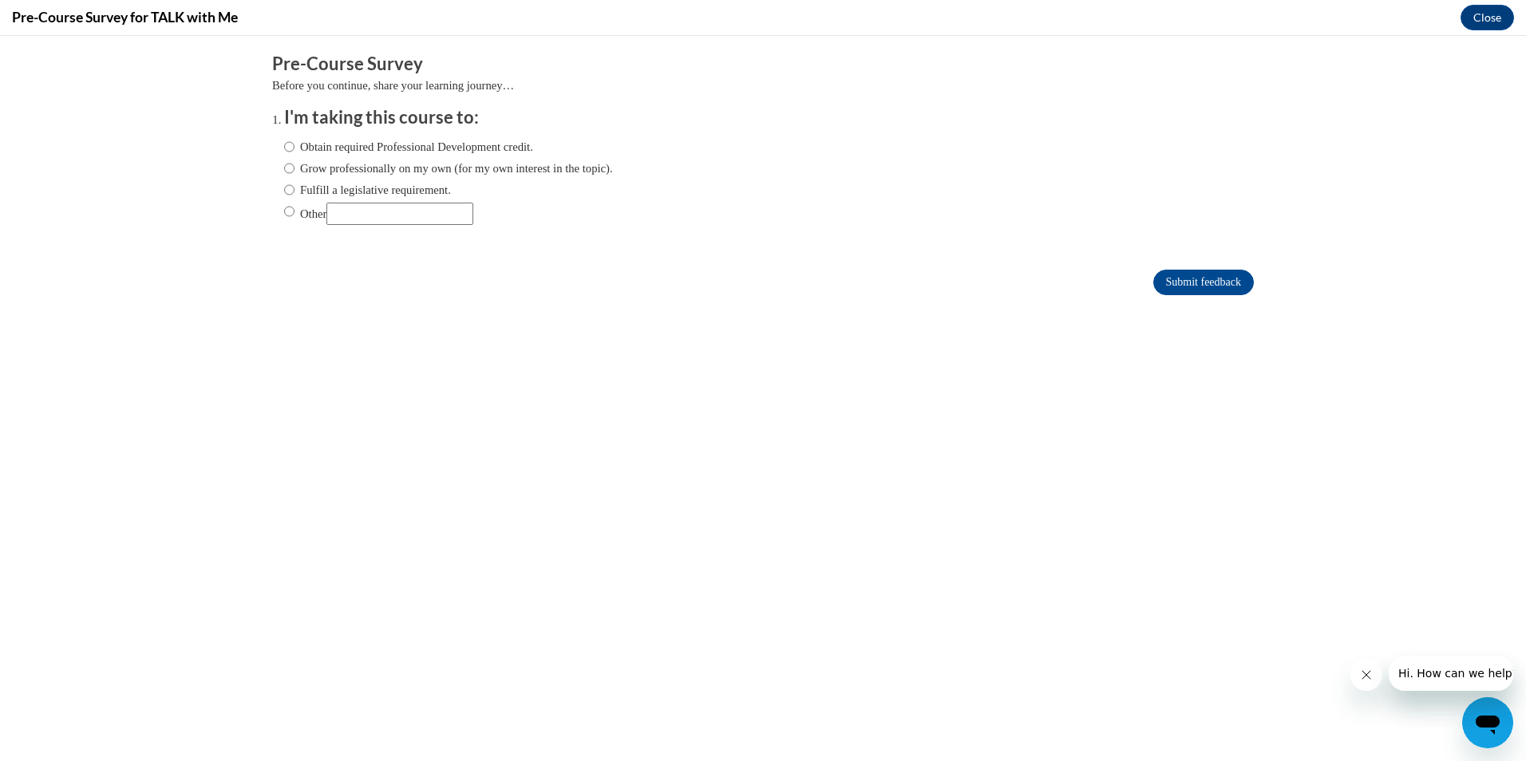
scroll to position [0, 0]
click at [284, 145] on input "Obtain required Professional Development credit." at bounding box center [289, 147] width 10 height 18
radio input "true"
click at [1196, 284] on input "Submit feedback" at bounding box center [1203, 283] width 101 height 26
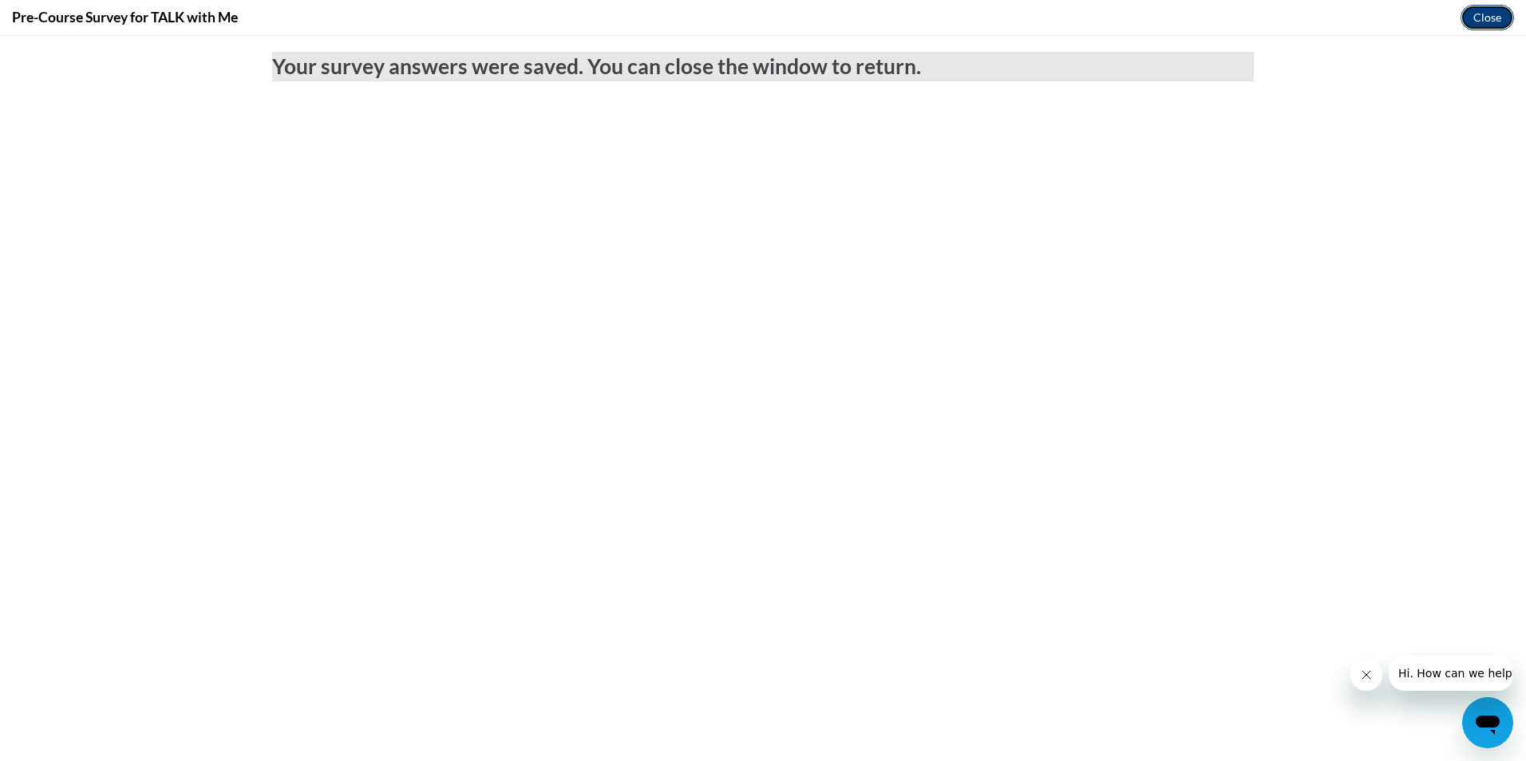
click at [1492, 15] on button "Close" at bounding box center [1486, 18] width 53 height 26
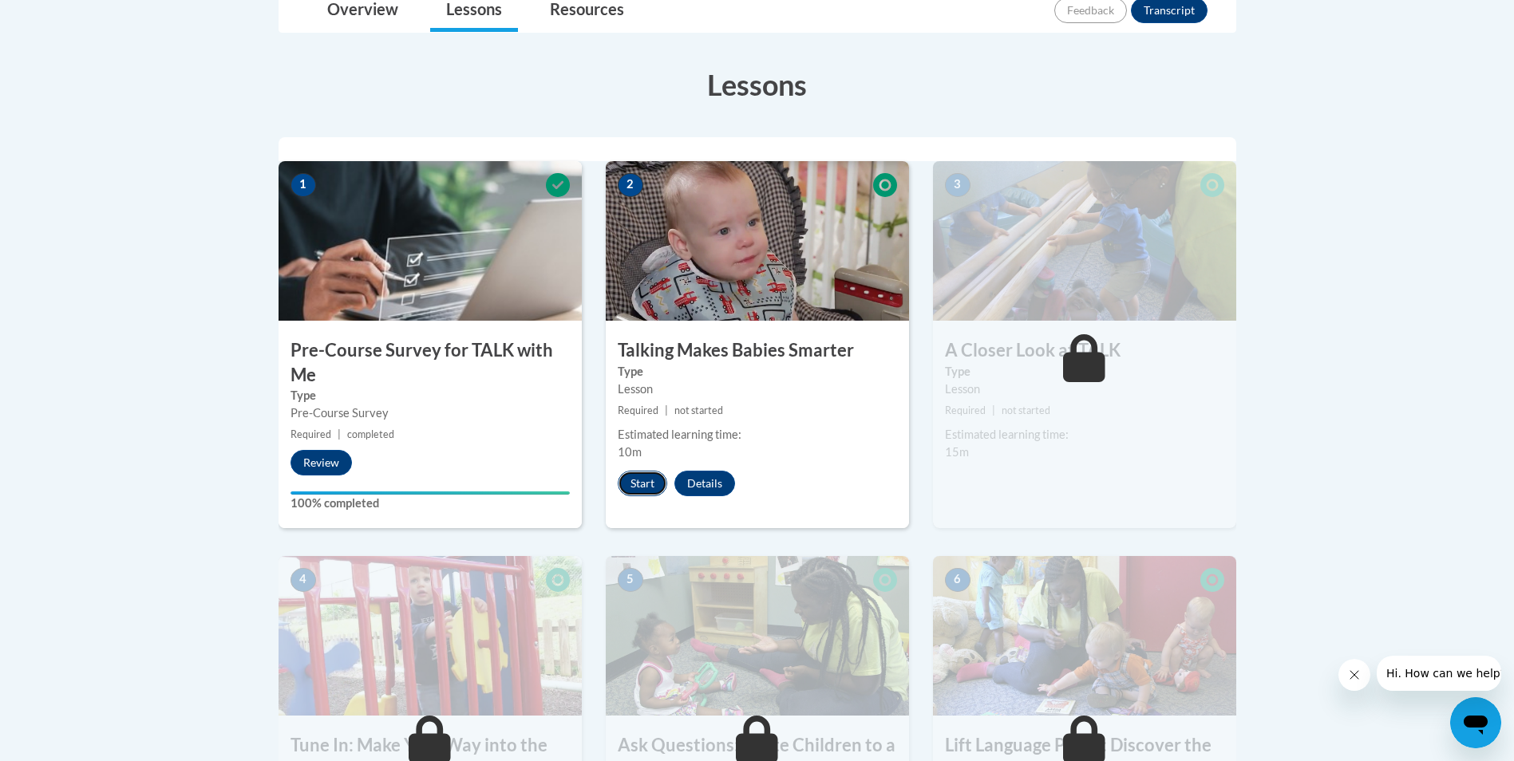
click at [642, 484] on button "Start" at bounding box center [642, 484] width 49 height 26
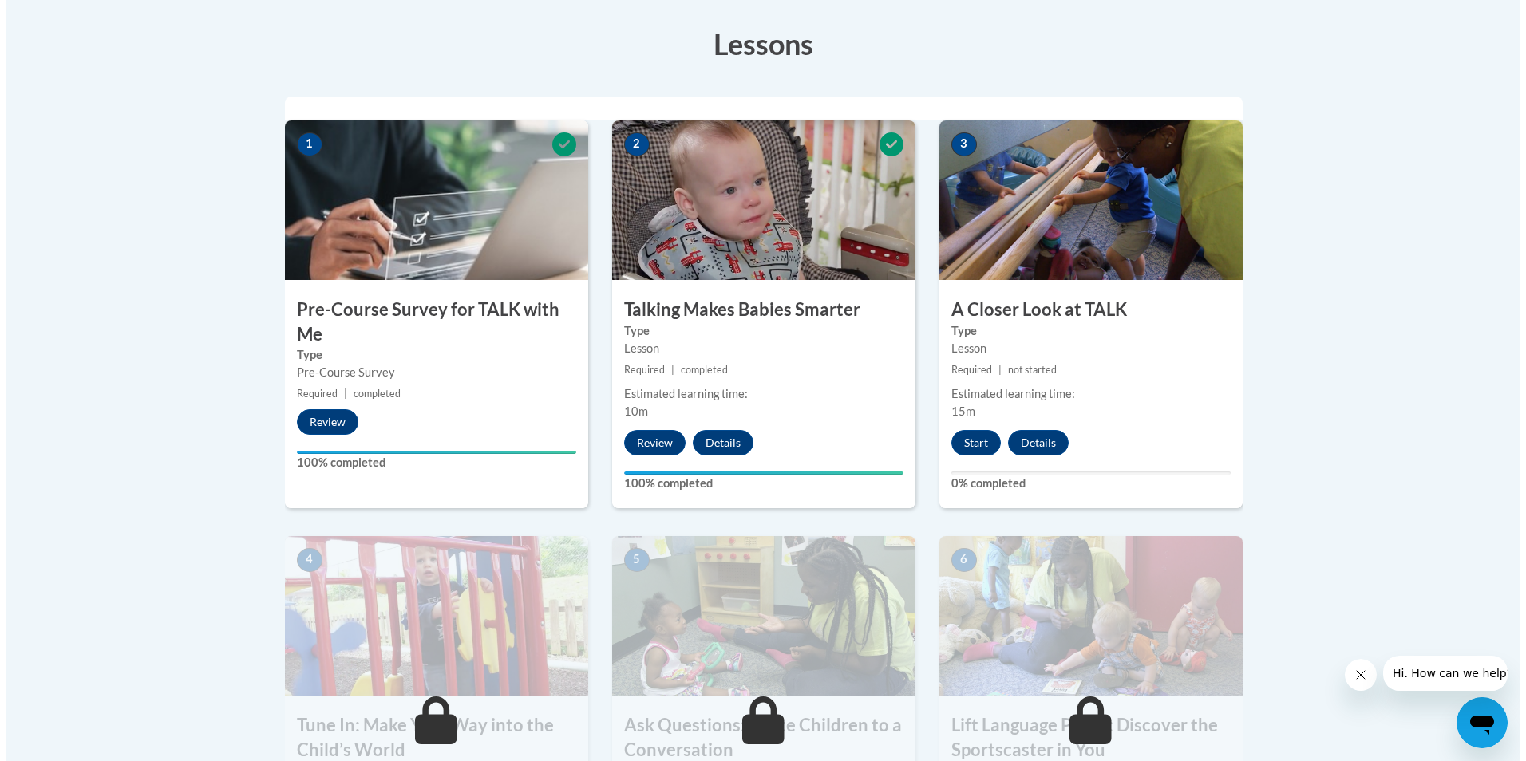
scroll to position [479, 0]
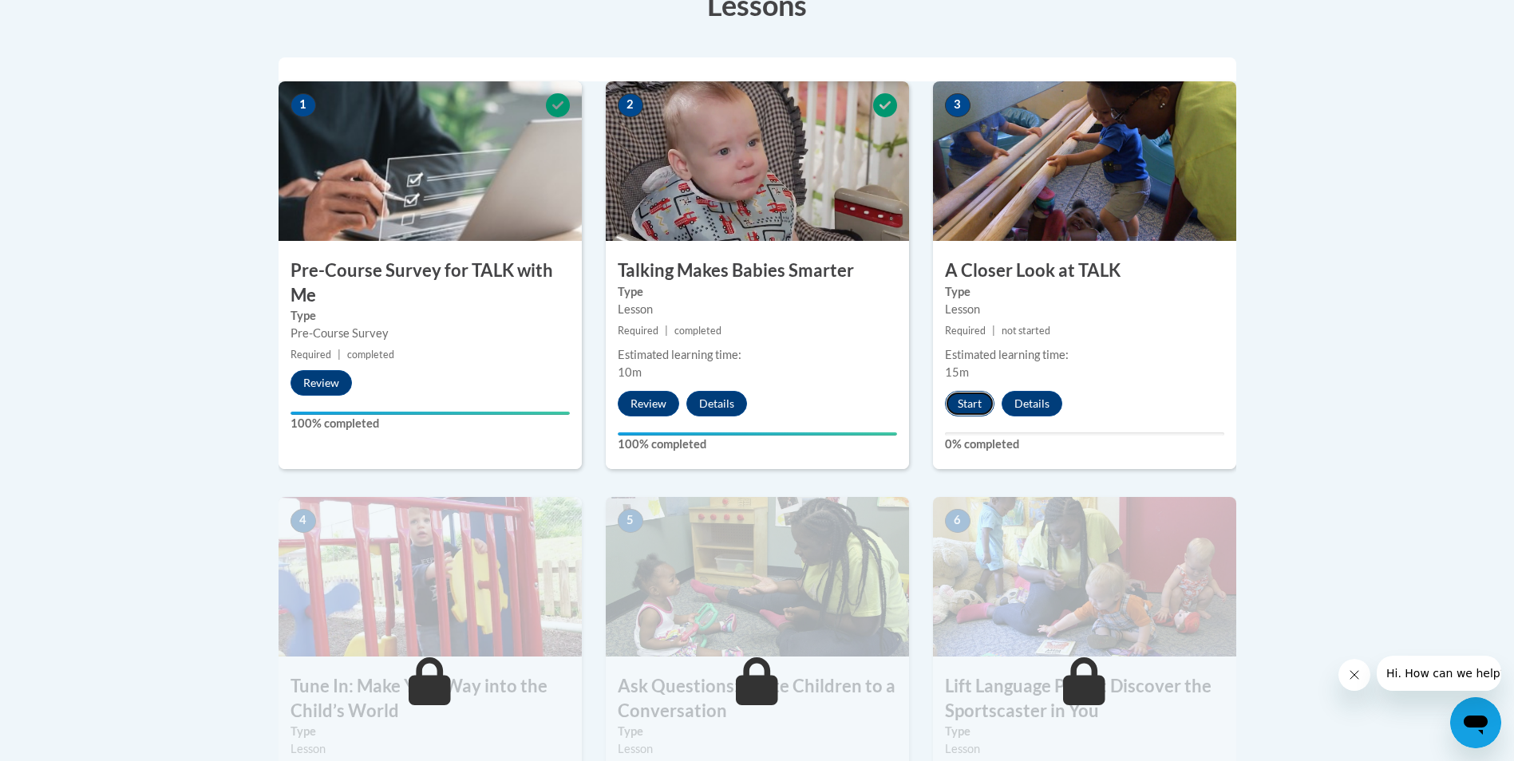
click at [970, 401] on button "Start" at bounding box center [969, 404] width 49 height 26
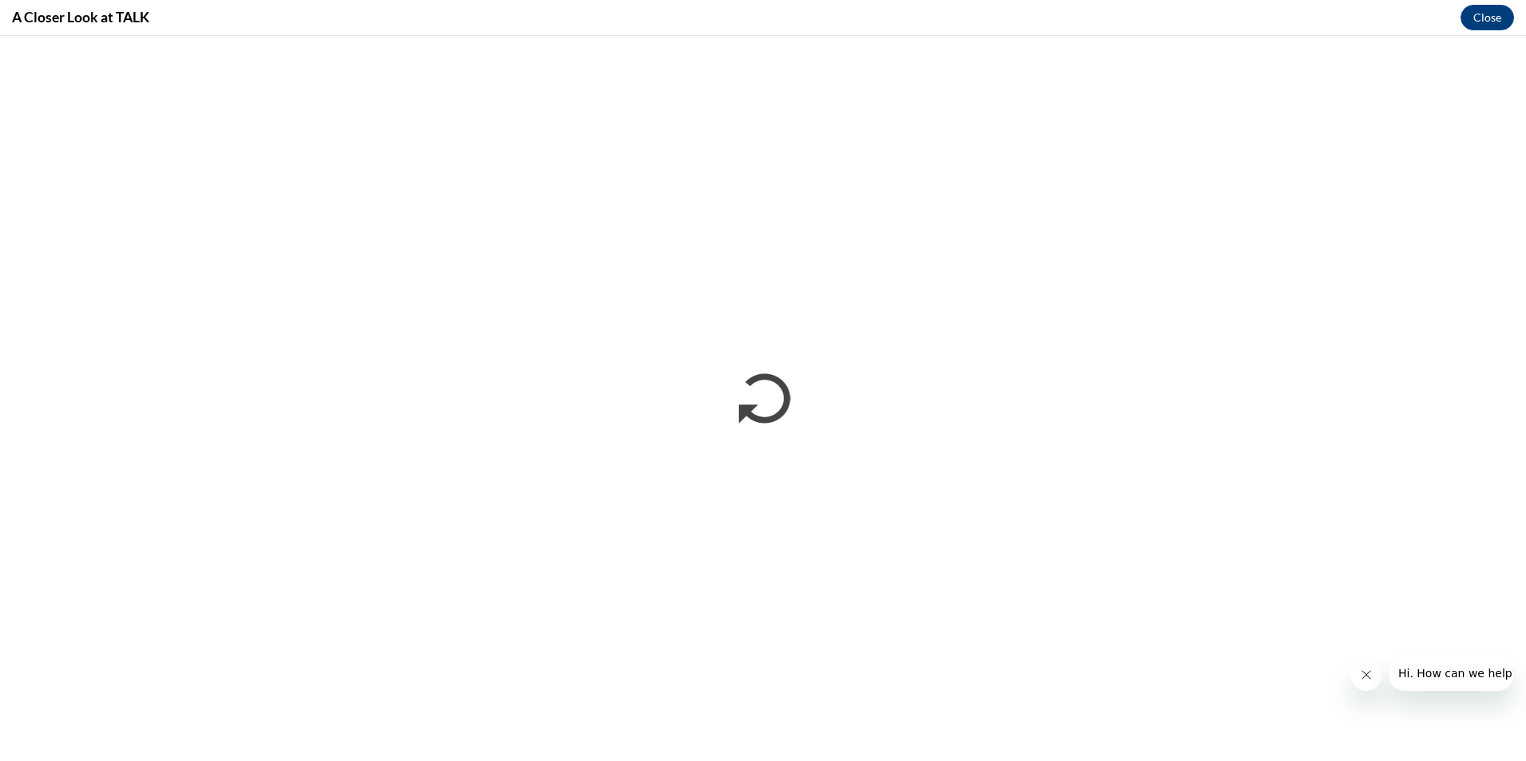
scroll to position [0, 0]
